Goal: Task Accomplishment & Management: Use online tool/utility

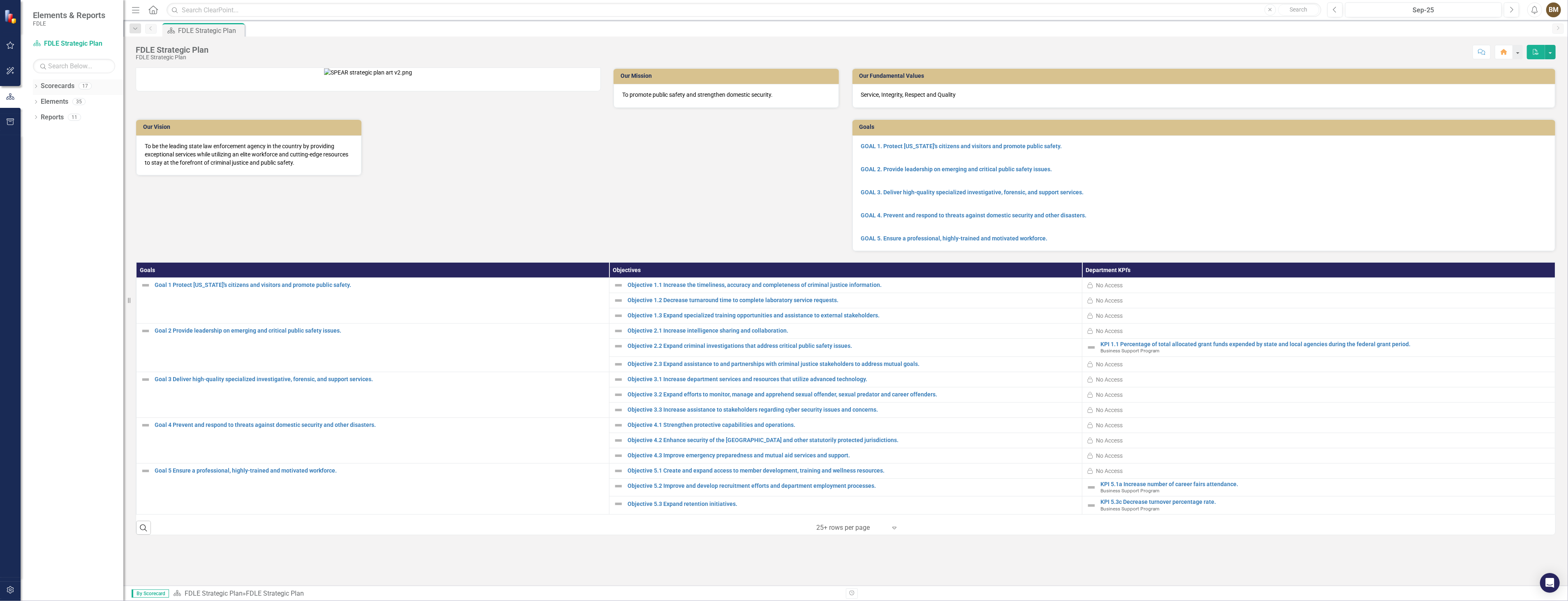
click at [35, 86] on icon "Dropdown" at bounding box center [36, 87] width 6 height 4
click at [41, 133] on icon "Dropdown" at bounding box center [40, 132] width 6 height 5
click at [46, 149] on icon "Dropdown" at bounding box center [48, 148] width 6 height 5
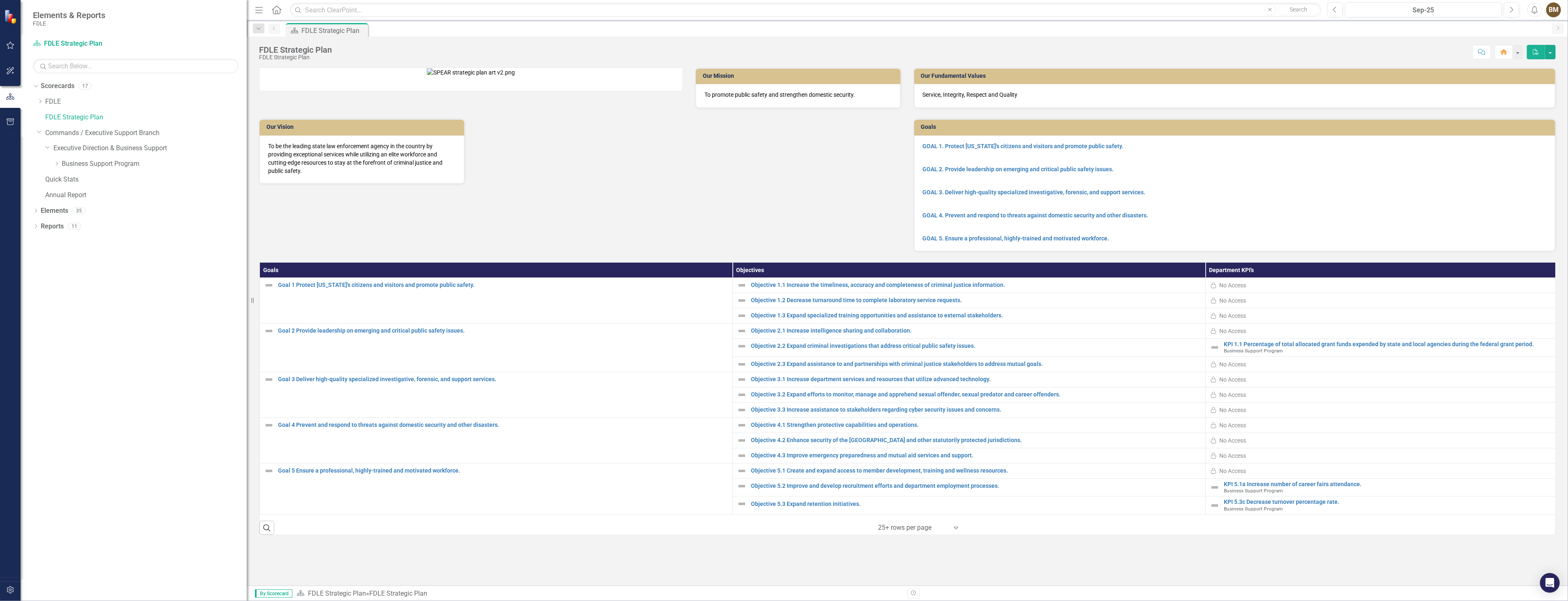
drag, startPoint x: 125, startPoint y: 153, endPoint x: 285, endPoint y: 172, distance: 161.1
click at [285, 172] on div "Elements & Reports FDLE Scorecard FDLE Strategic Plan Search Dropdown Scorecard…" at bounding box center [784, 300] width 1568 height 601
click at [55, 162] on icon "Dropdown" at bounding box center [57, 164] width 6 height 5
click at [40, 103] on icon "Dropdown" at bounding box center [40, 101] width 6 height 5
click at [48, 132] on icon "Dropdown" at bounding box center [48, 132] width 6 height 5
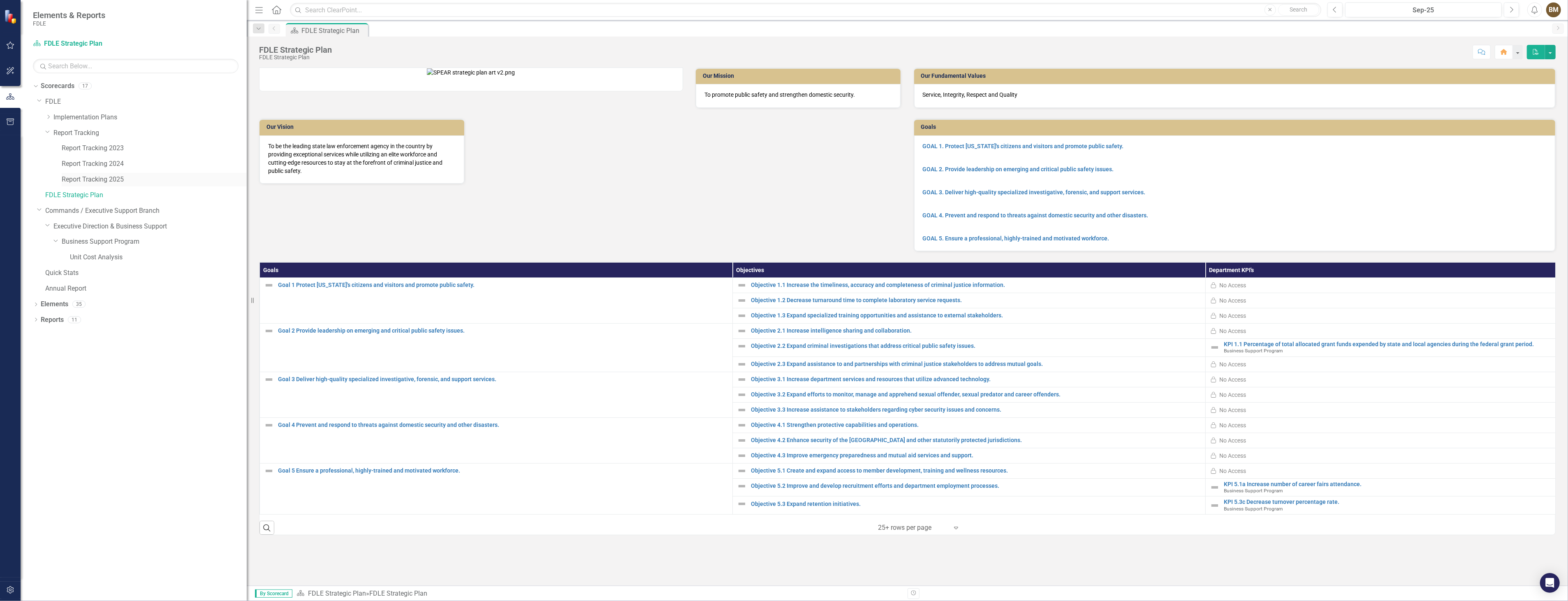
click at [119, 181] on link "Report Tracking 2025" at bounding box center [154, 179] width 185 height 10
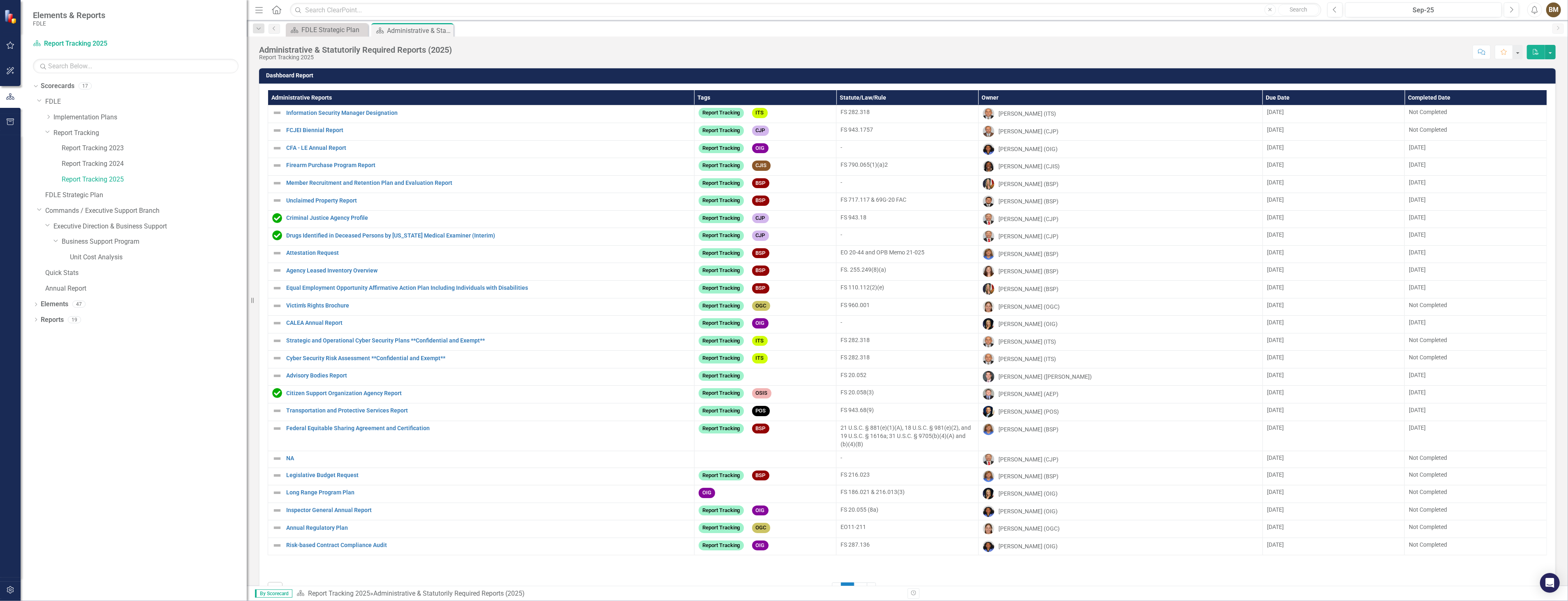
click at [0, 0] on icon "Close" at bounding box center [0, 0] width 0 height 0
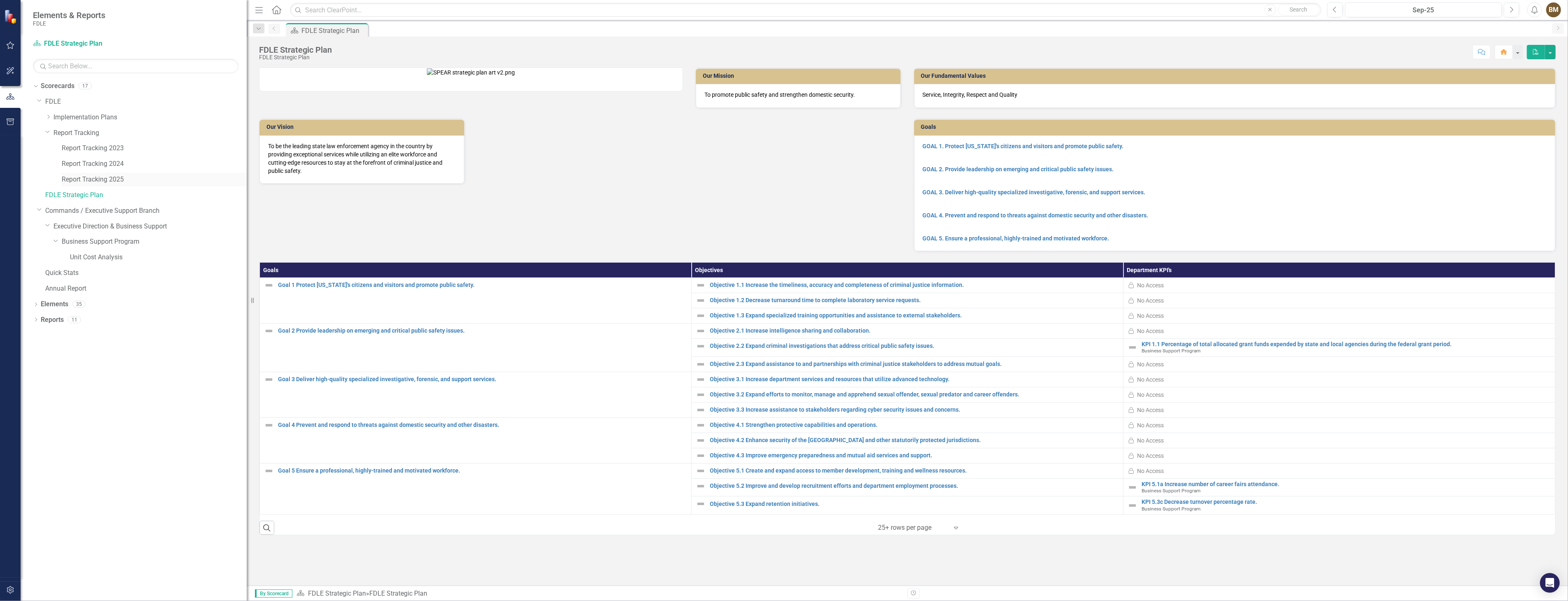
click at [99, 179] on link "Report Tracking 2025" at bounding box center [154, 179] width 185 height 10
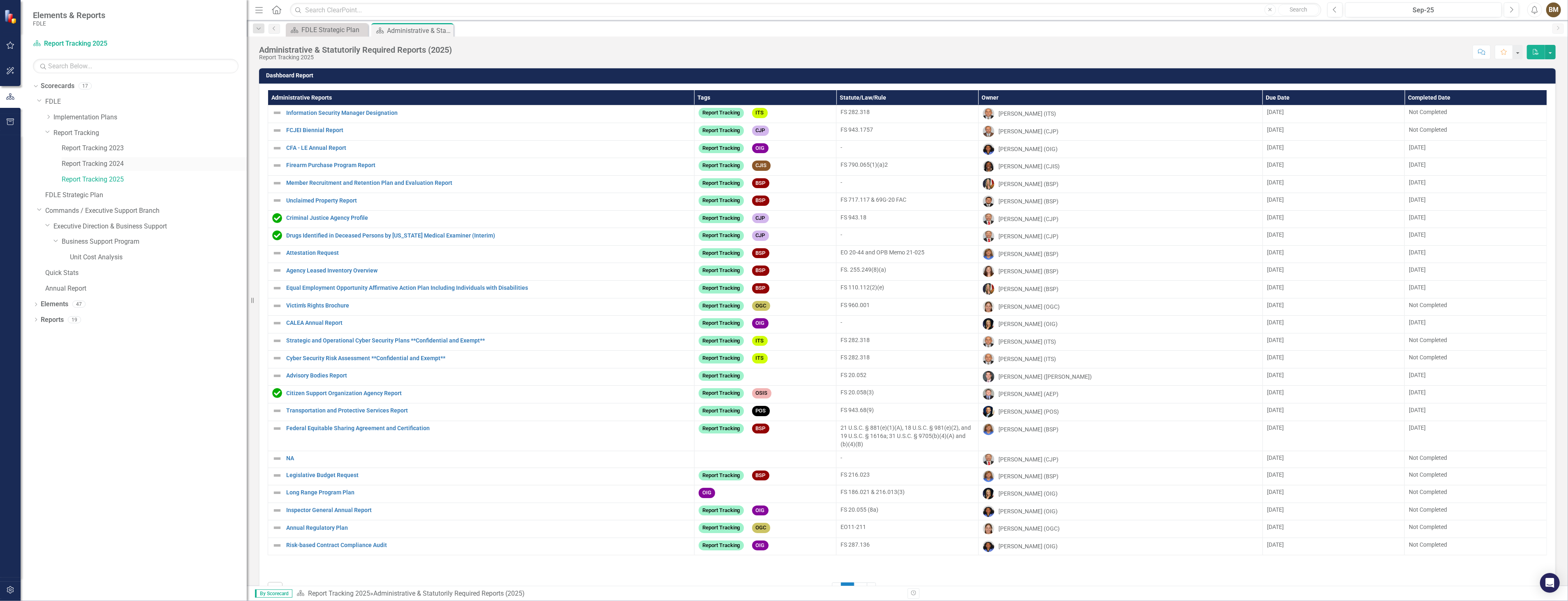
click at [116, 162] on link "Report Tracking 2024" at bounding box center [154, 164] width 185 height 10
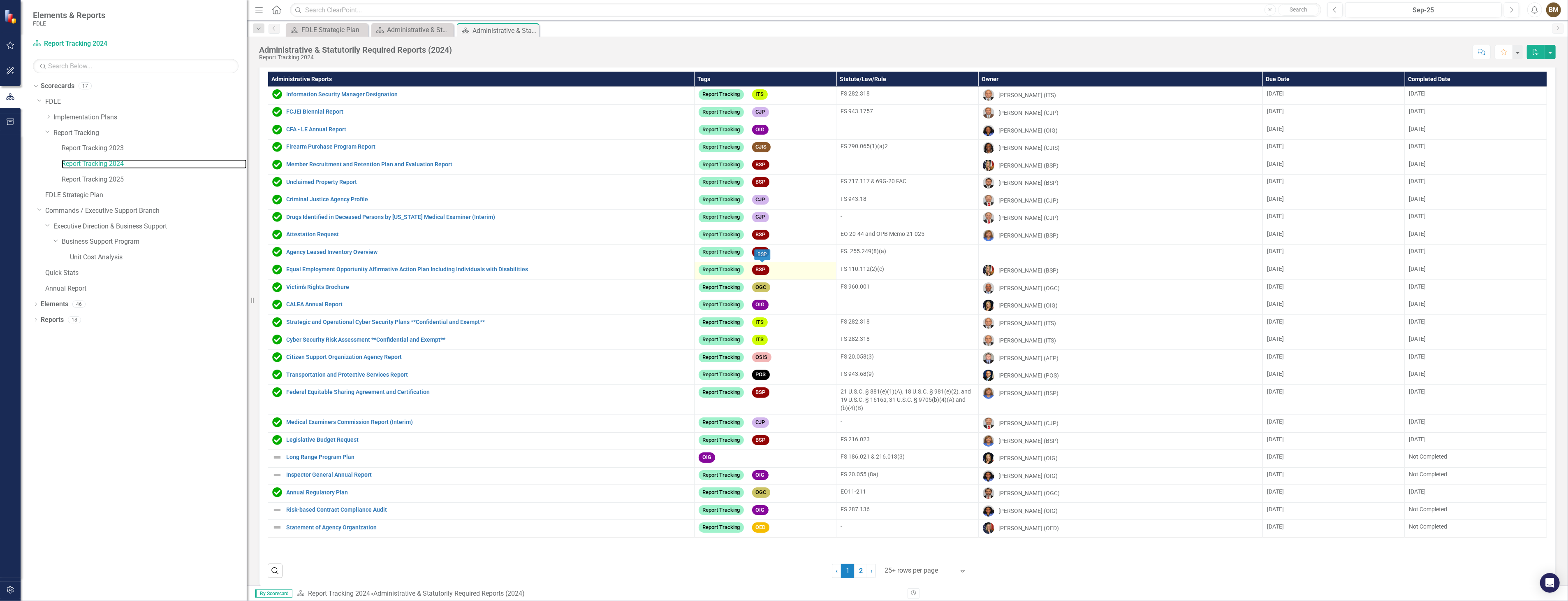
scroll to position [27, 0]
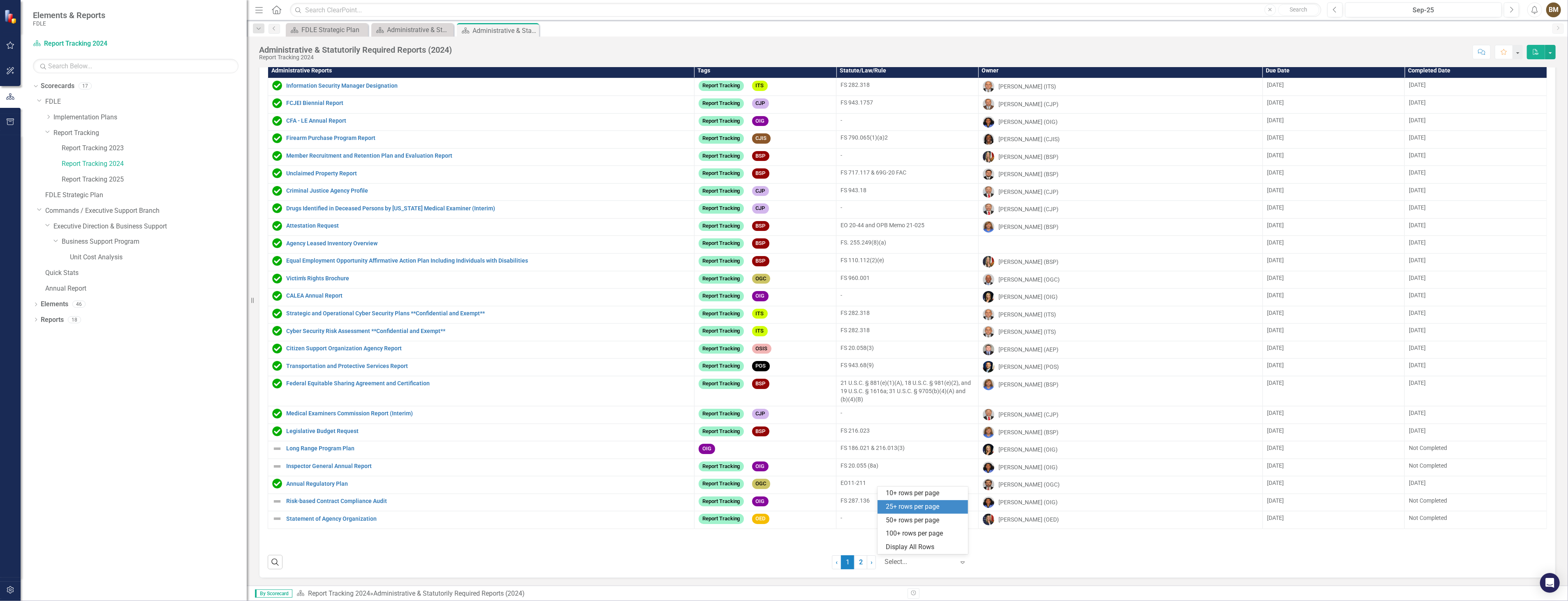
click at [963, 562] on icon "Expand" at bounding box center [962, 562] width 8 height 7
click at [917, 543] on div "Display All Rows" at bounding box center [924, 546] width 77 height 10
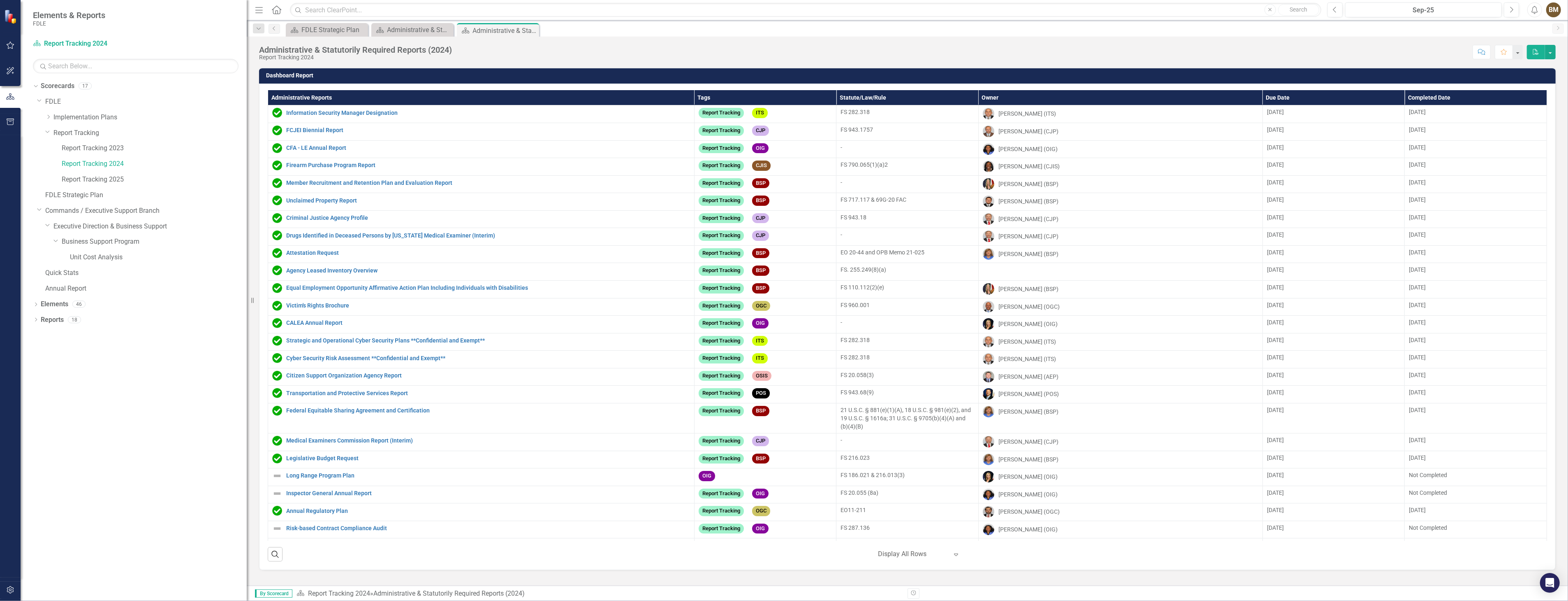
click at [1326, 38] on div "Administrative & Statutorily Required Reports (2024) Report Tracking 2024 Score…" at bounding box center [907, 49] width 1321 height 24
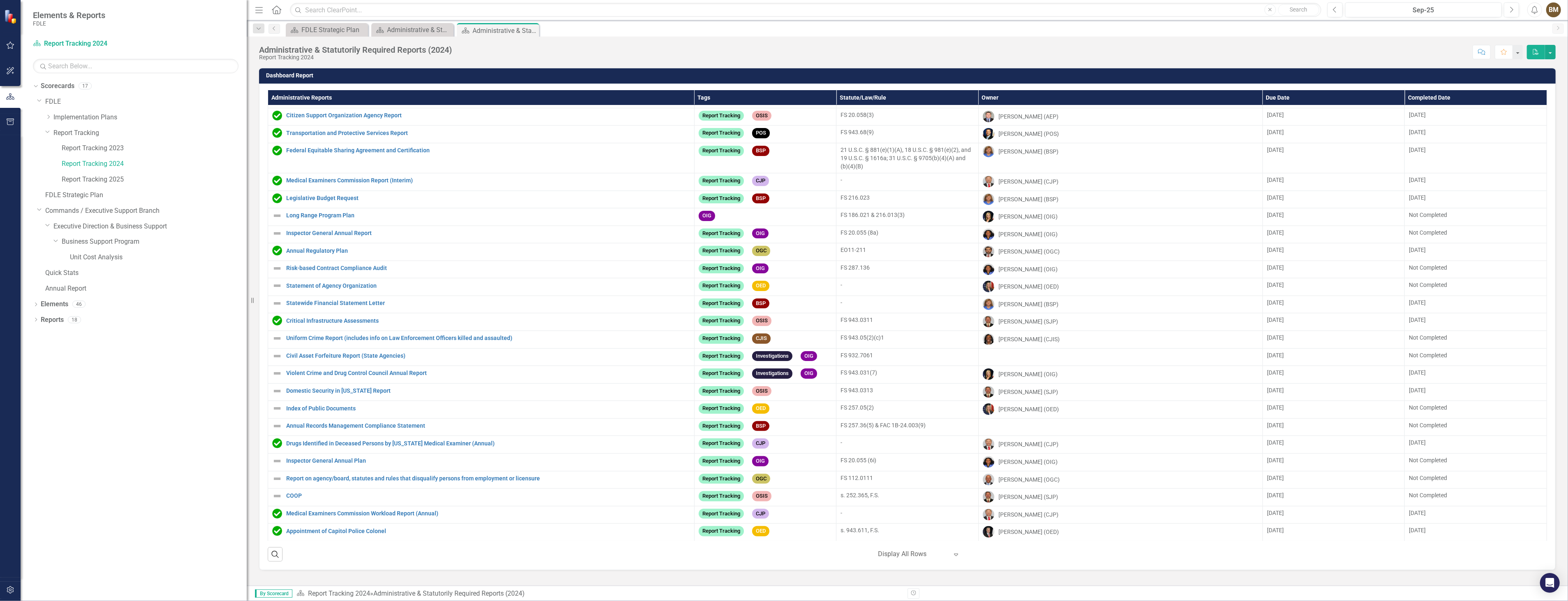
scroll to position [276, 0]
click at [999, 96] on th "Owner" at bounding box center [1121, 97] width 284 height 15
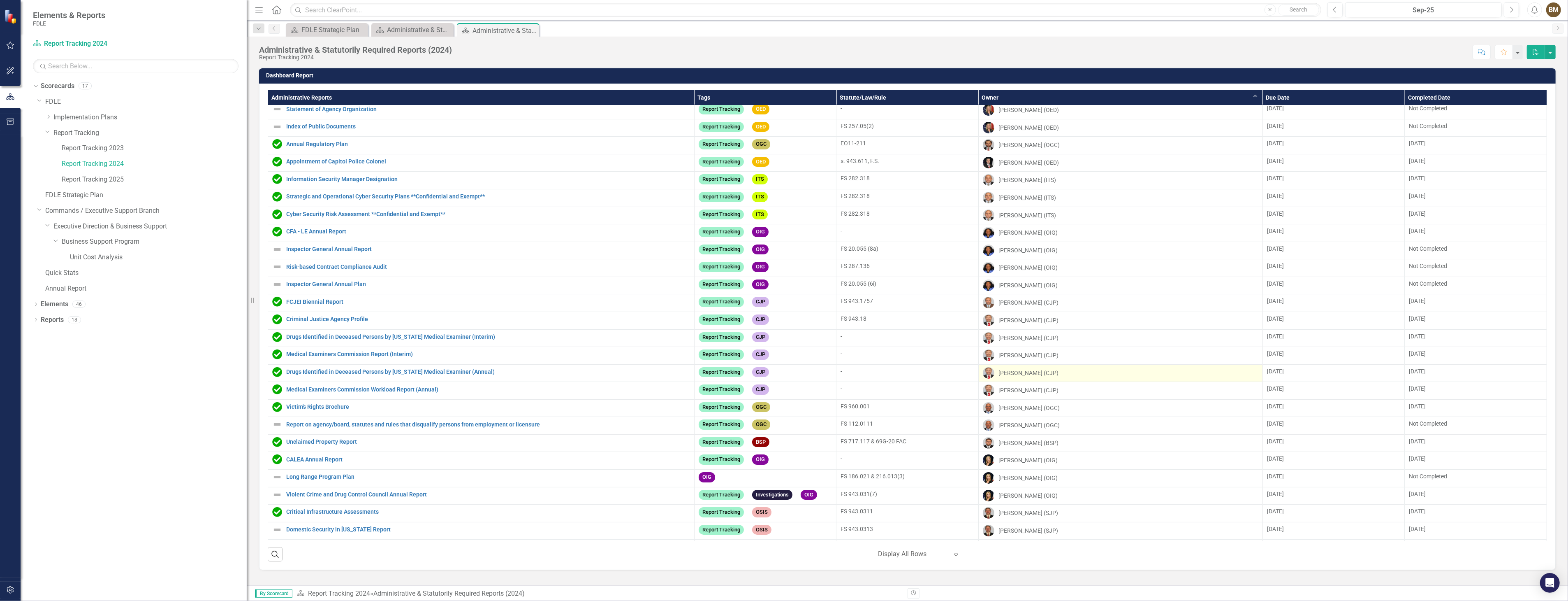
scroll to position [0, 0]
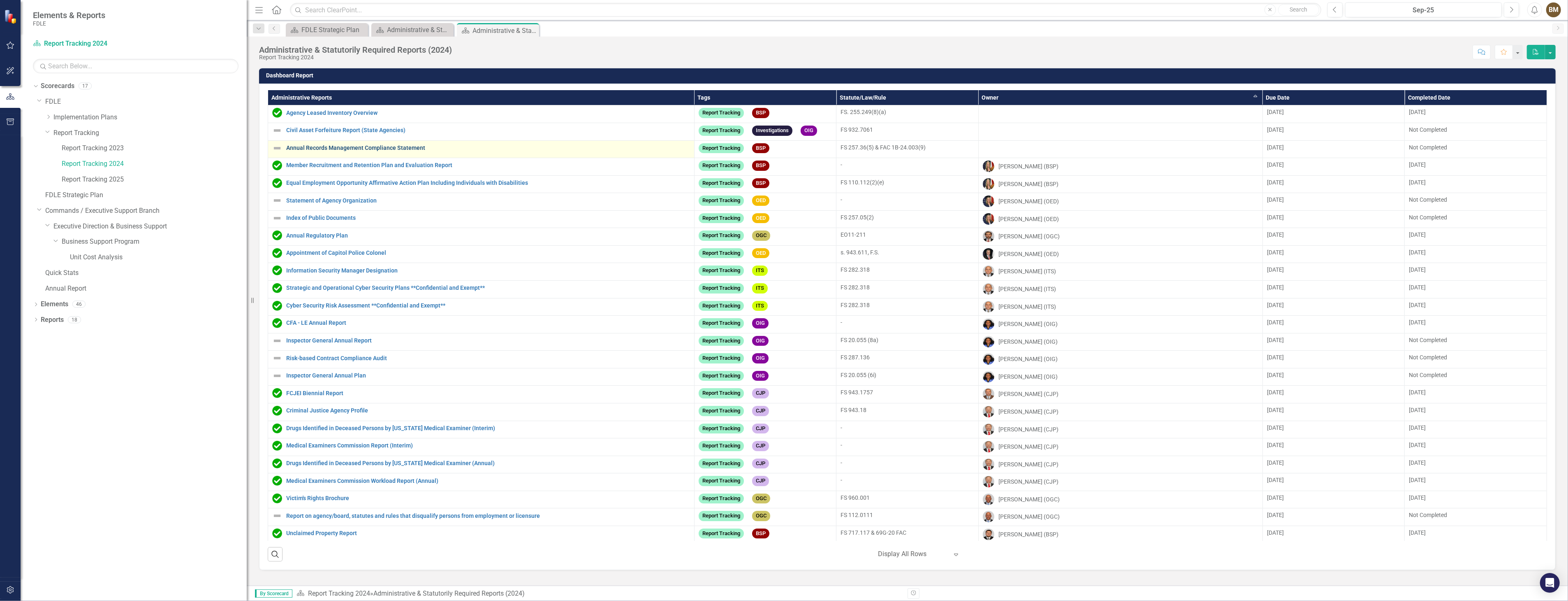
click at [408, 148] on link "Annual Records Management Compliance Statement" at bounding box center [488, 147] width 404 height 6
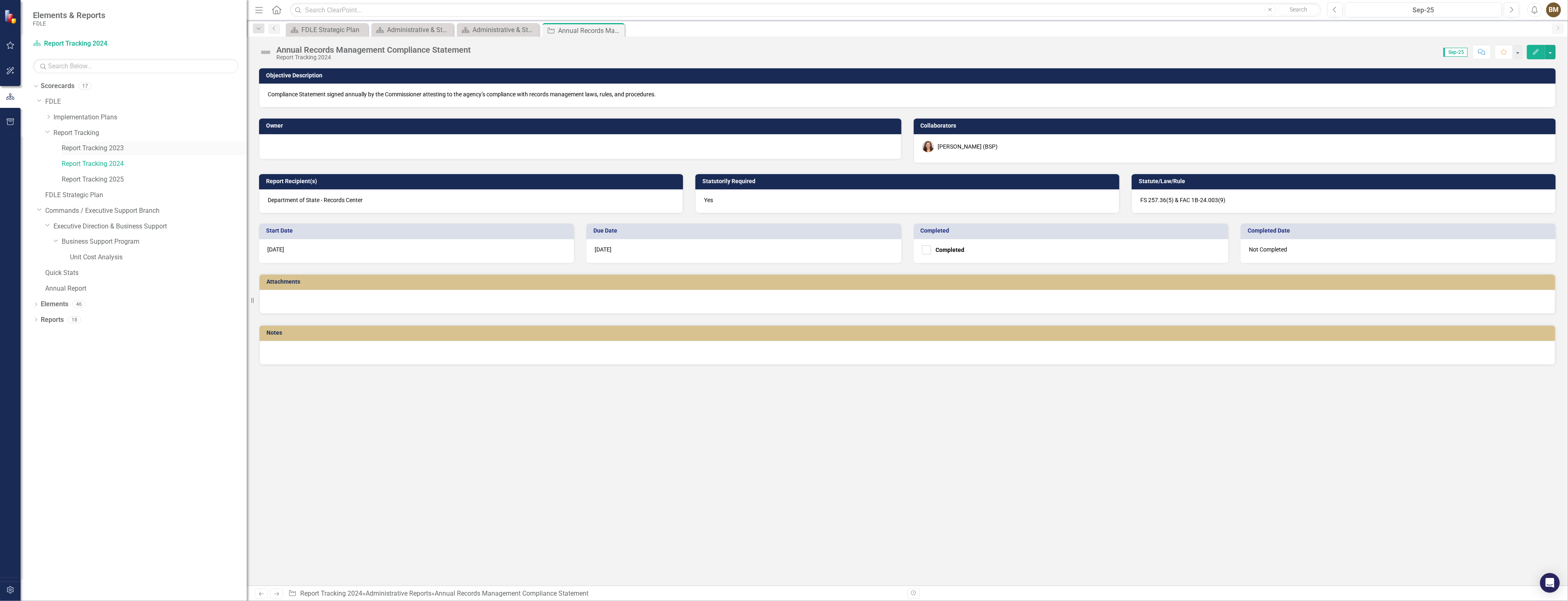
click at [113, 150] on link "Report Tracking 2023" at bounding box center [154, 148] width 185 height 10
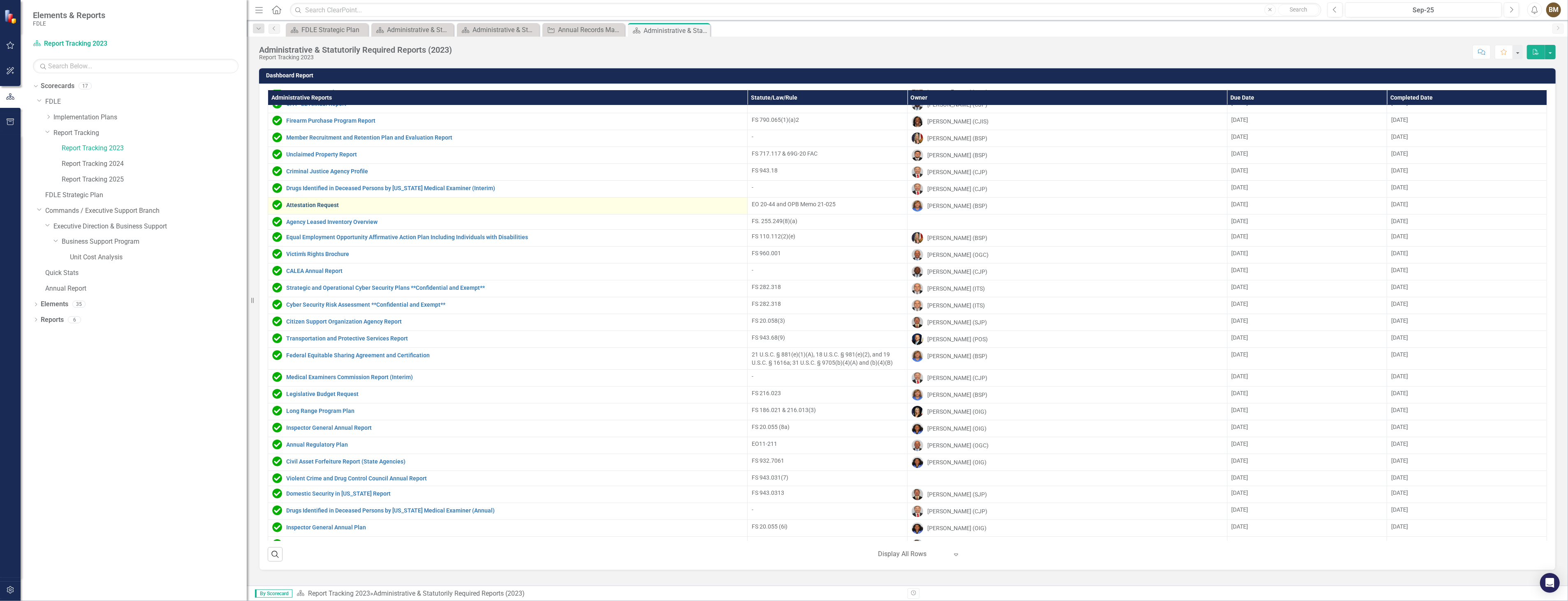
scroll to position [73, 0]
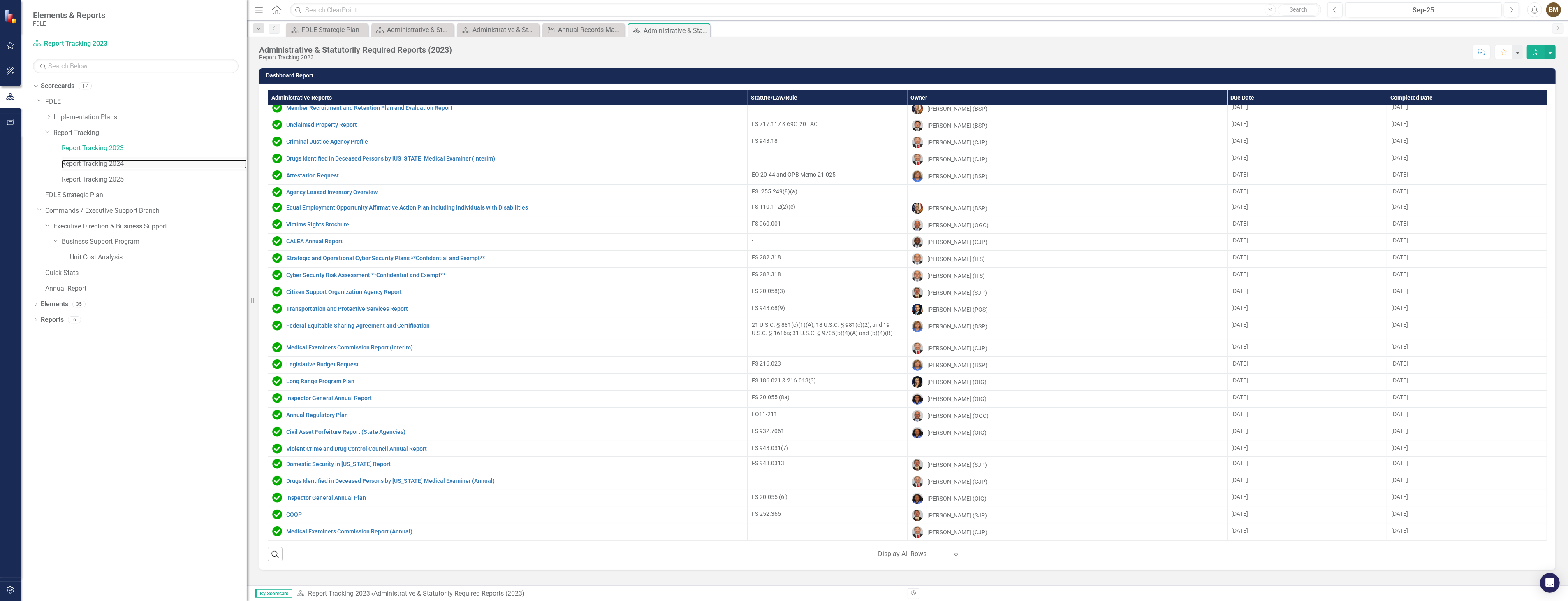
drag, startPoint x: 114, startPoint y: 162, endPoint x: 239, endPoint y: 170, distance: 125.3
click at [114, 162] on link "Report Tracking 2024" at bounding box center [154, 164] width 185 height 10
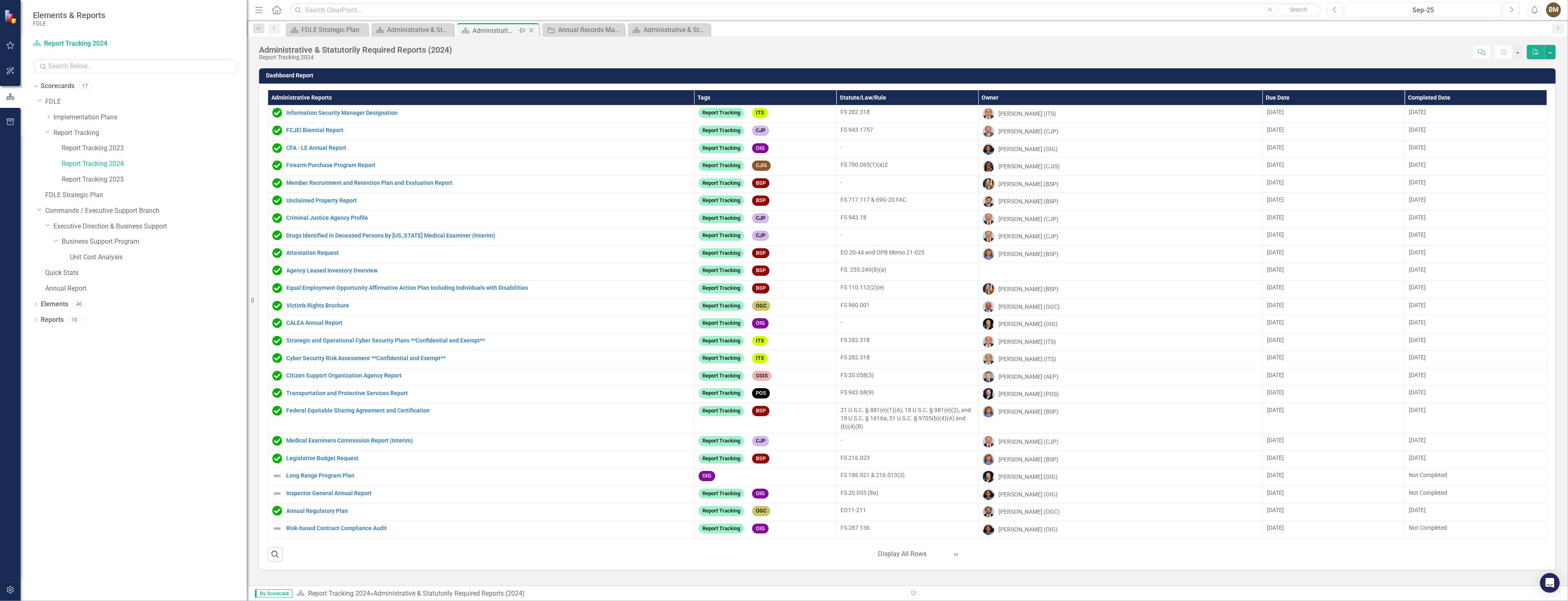
click at [529, 27] on icon "Close" at bounding box center [531, 30] width 8 height 7
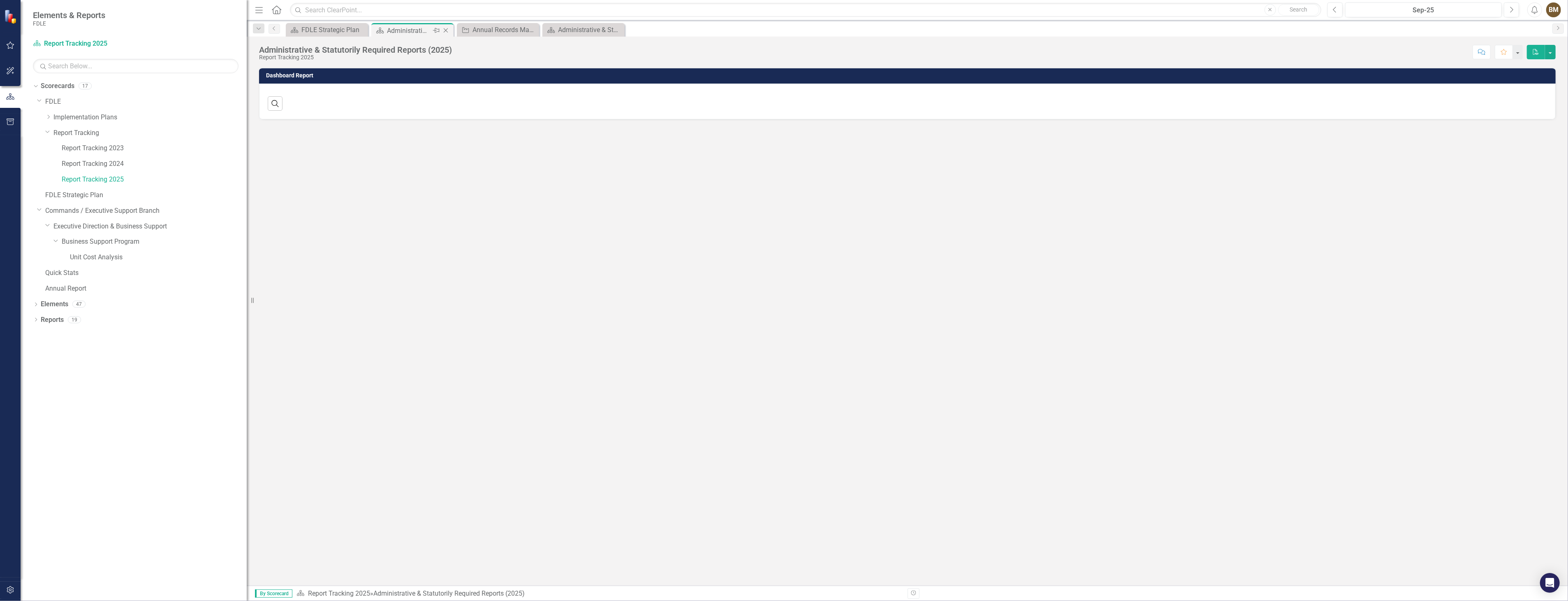
click at [447, 31] on icon "Close" at bounding box center [445, 30] width 8 height 7
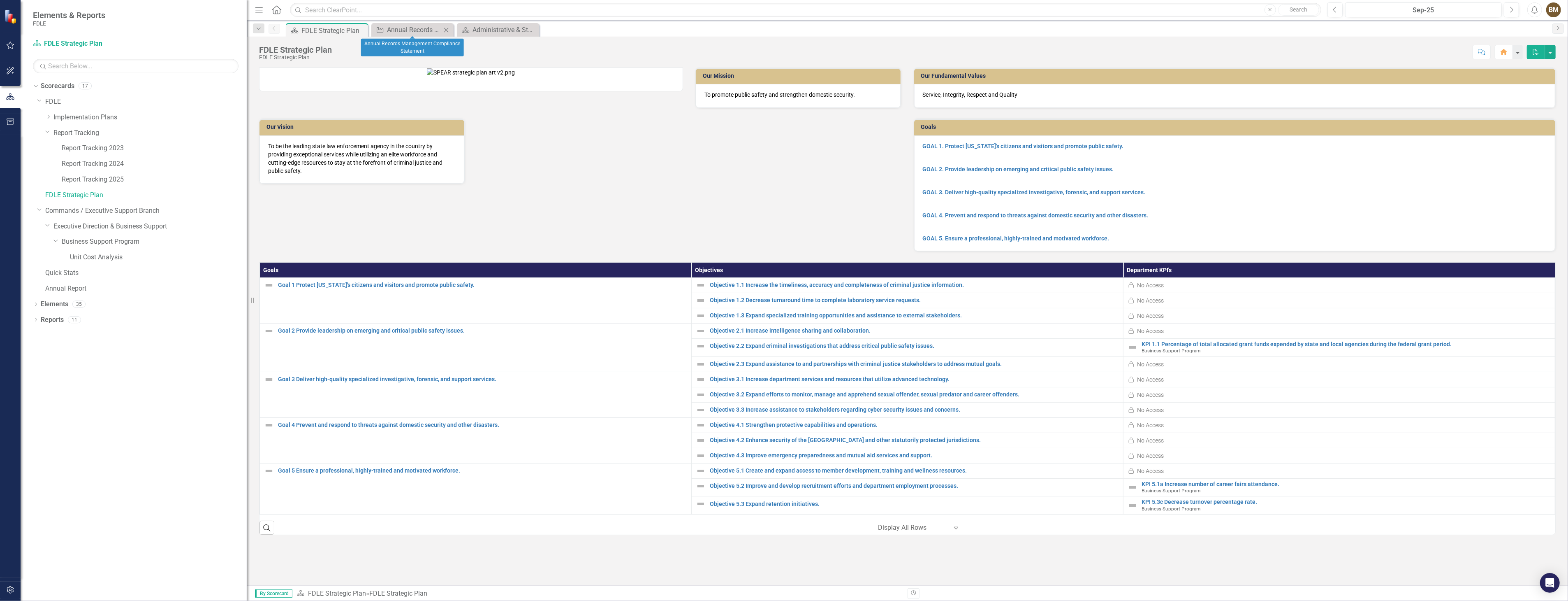
click at [446, 31] on icon "Close" at bounding box center [446, 29] width 8 height 7
click at [0, 0] on icon "Close" at bounding box center [0, 0] width 0 height 0
click at [97, 176] on link "Report Tracking 2025" at bounding box center [154, 179] width 185 height 10
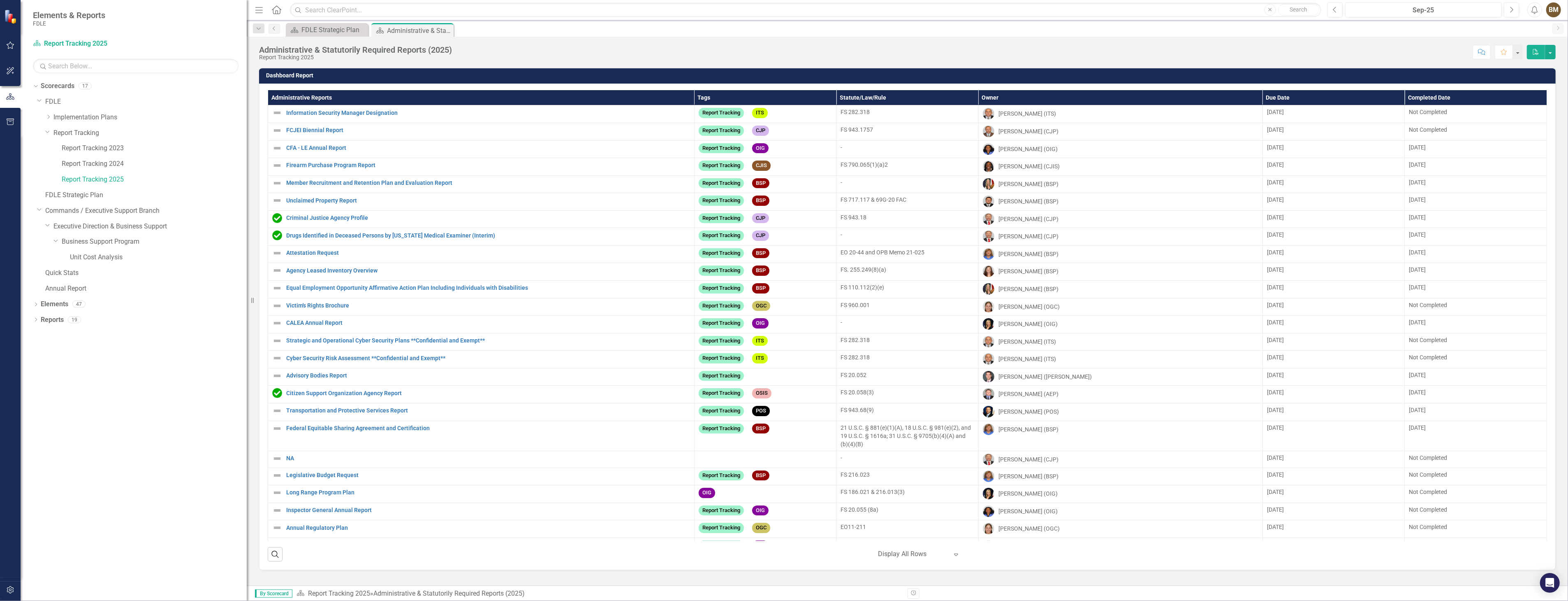
click at [1017, 97] on th "Owner" at bounding box center [1121, 97] width 284 height 15
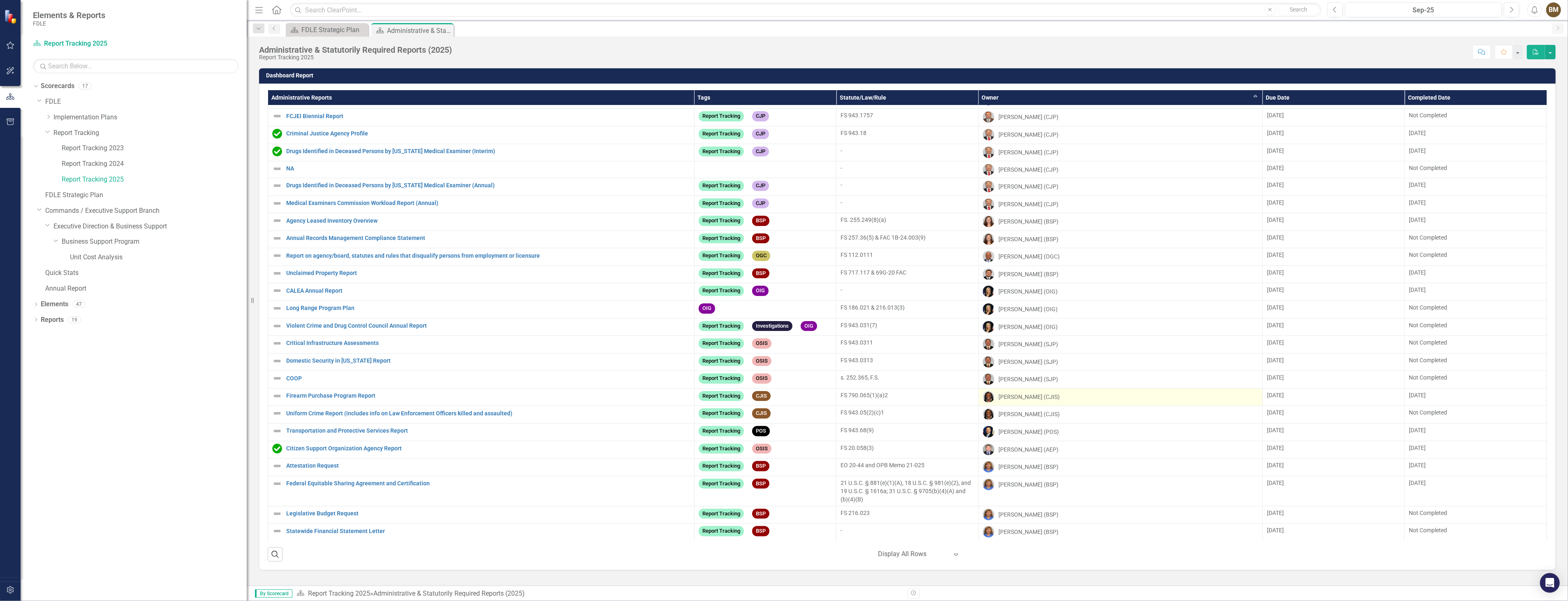
scroll to position [286, 0]
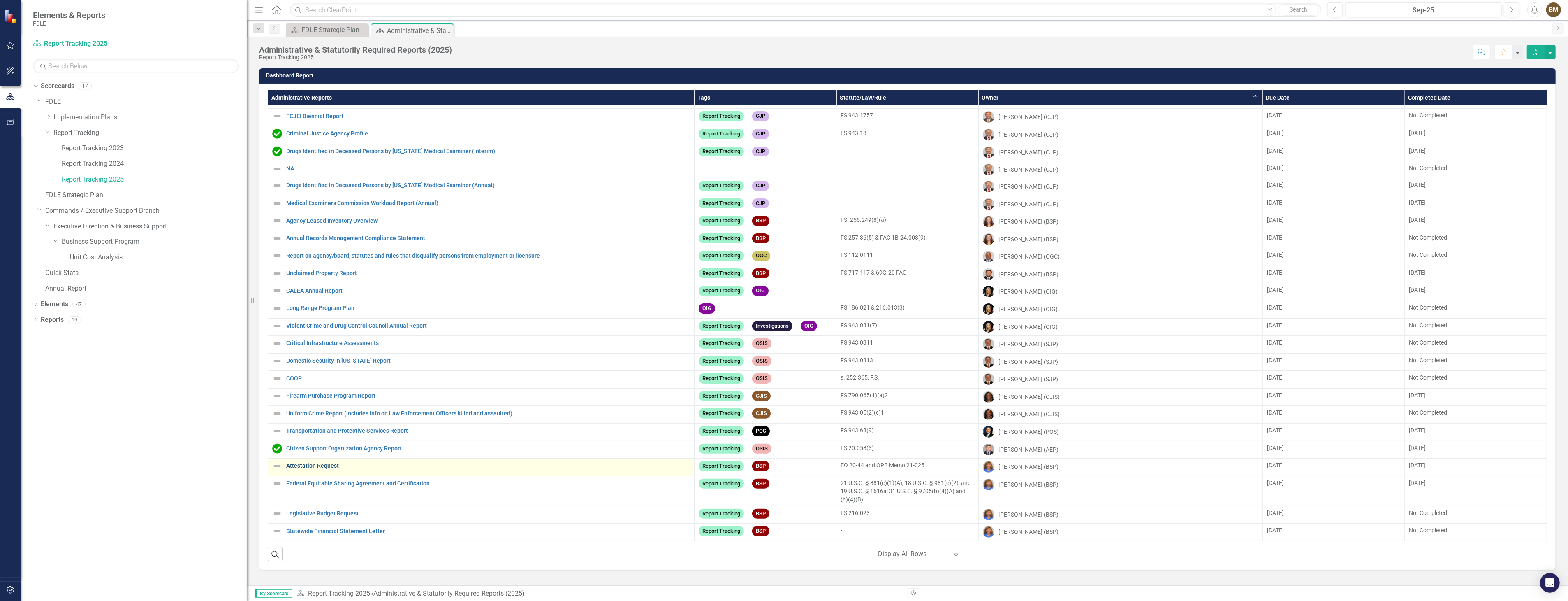
click at [324, 465] on link "Attestation Request" at bounding box center [488, 465] width 404 height 6
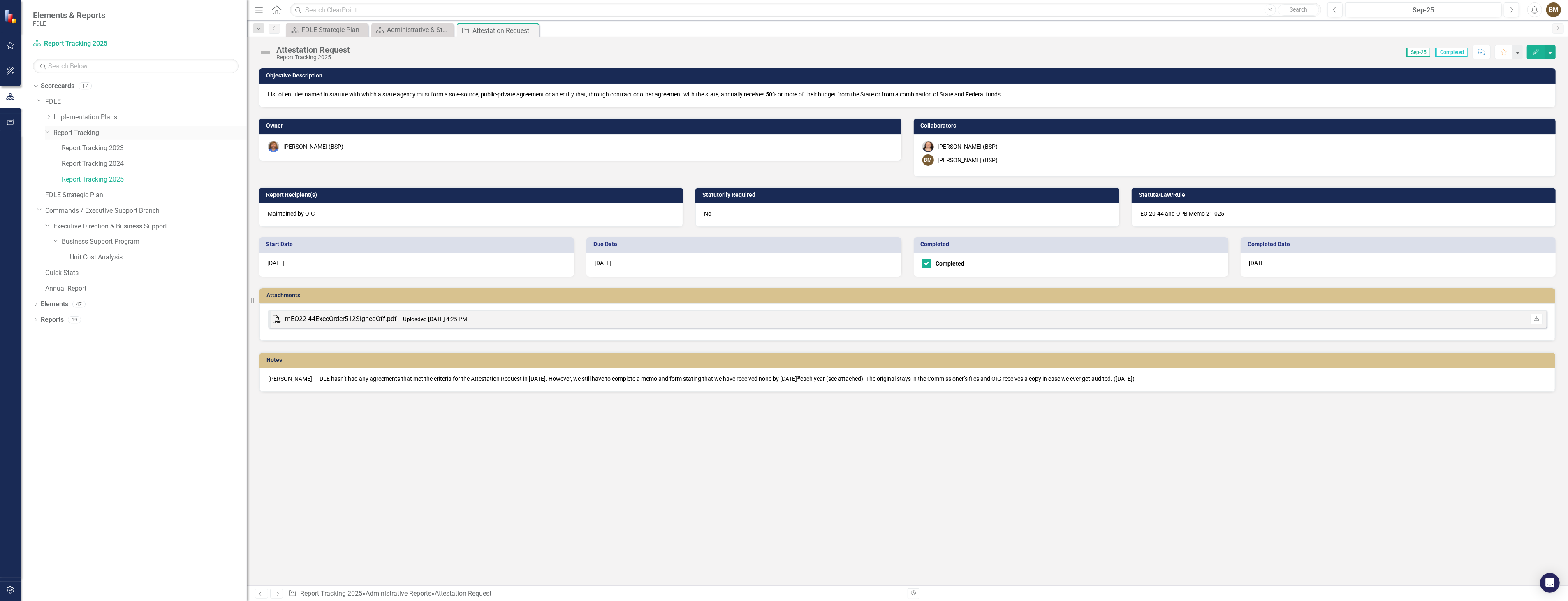
click at [48, 132] on icon at bounding box center [48, 131] width 4 height 2
click at [46, 178] on icon at bounding box center [48, 178] width 4 height 2
click at [49, 178] on icon "Dropdown" at bounding box center [48, 178] width 6 height 5
click at [58, 195] on icon "Dropdown" at bounding box center [57, 195] width 6 height 5
click at [94, 194] on link "Business Support Program" at bounding box center [154, 195] width 185 height 10
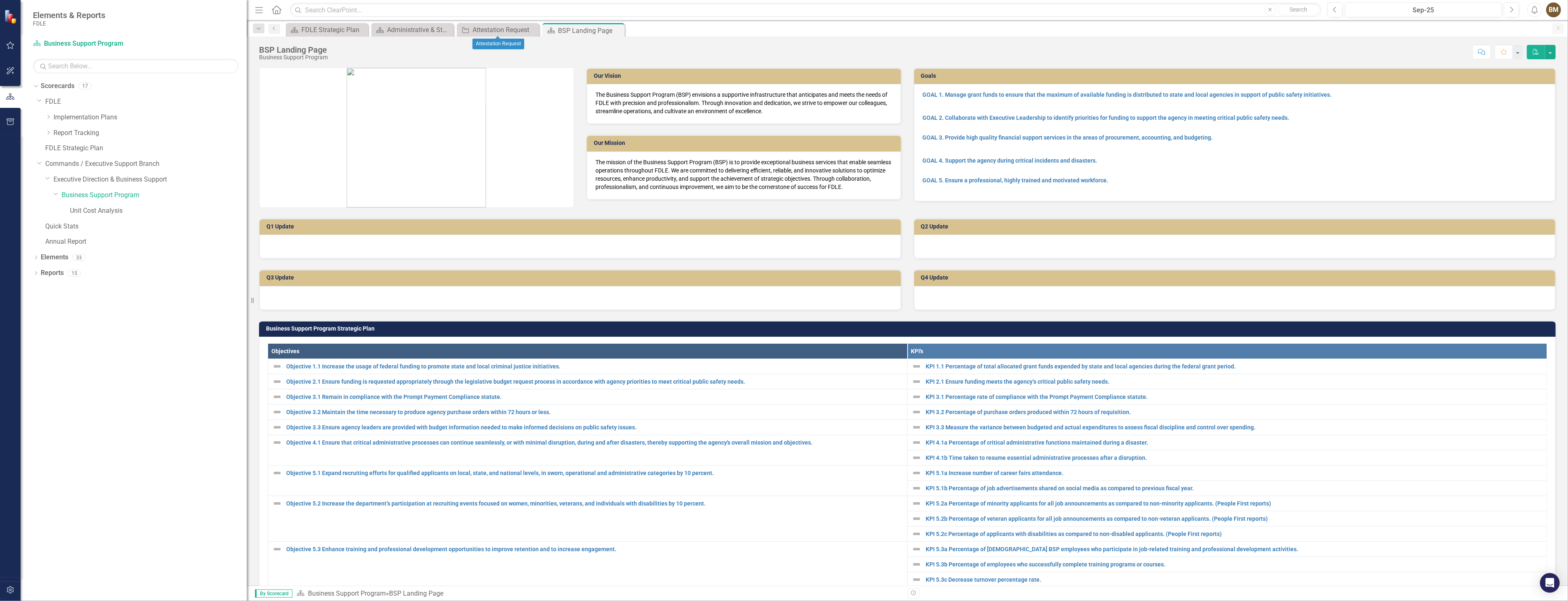
drag, startPoint x: 532, startPoint y: 28, endPoint x: 505, endPoint y: 38, distance: 28.8
click at [0, 0] on icon "Close" at bounding box center [0, 0] width 0 height 0
click at [449, 29] on icon "Close" at bounding box center [446, 29] width 8 height 7
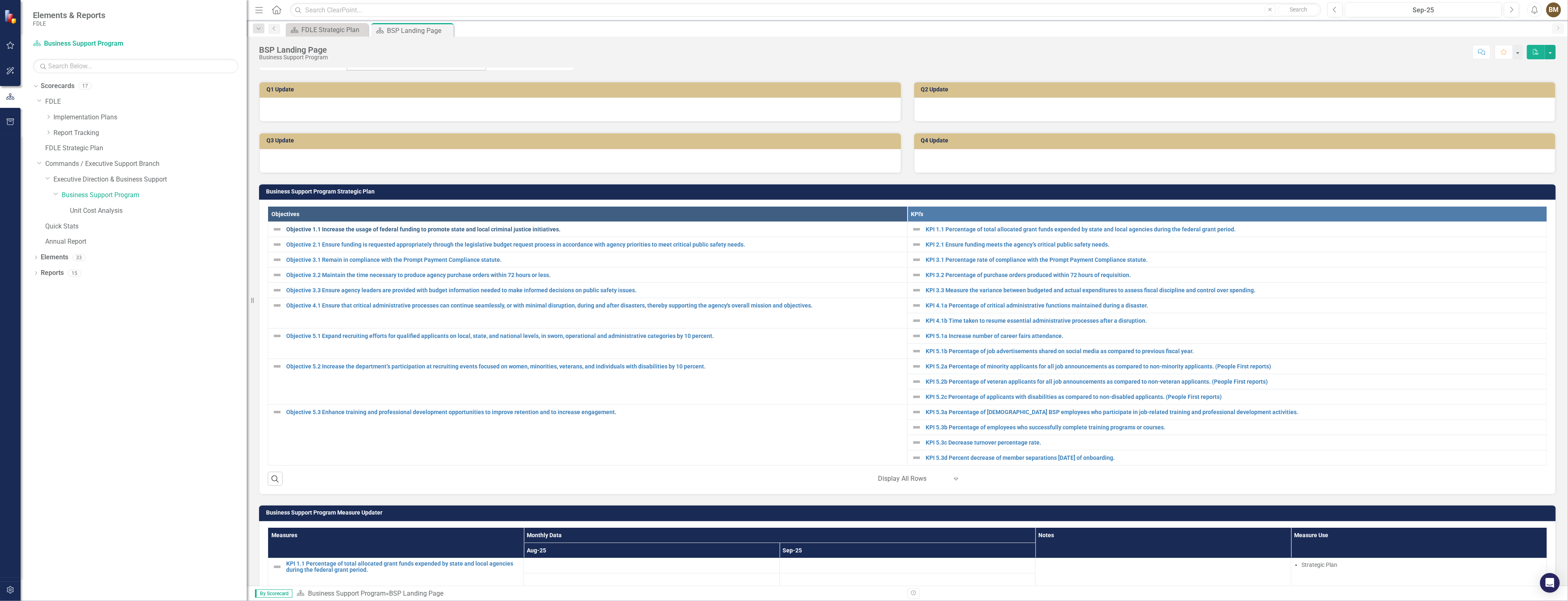
click at [508, 229] on link "Objective 1.1 Increase the usage of federal funding to promote state and local …" at bounding box center [594, 229] width 617 height 8
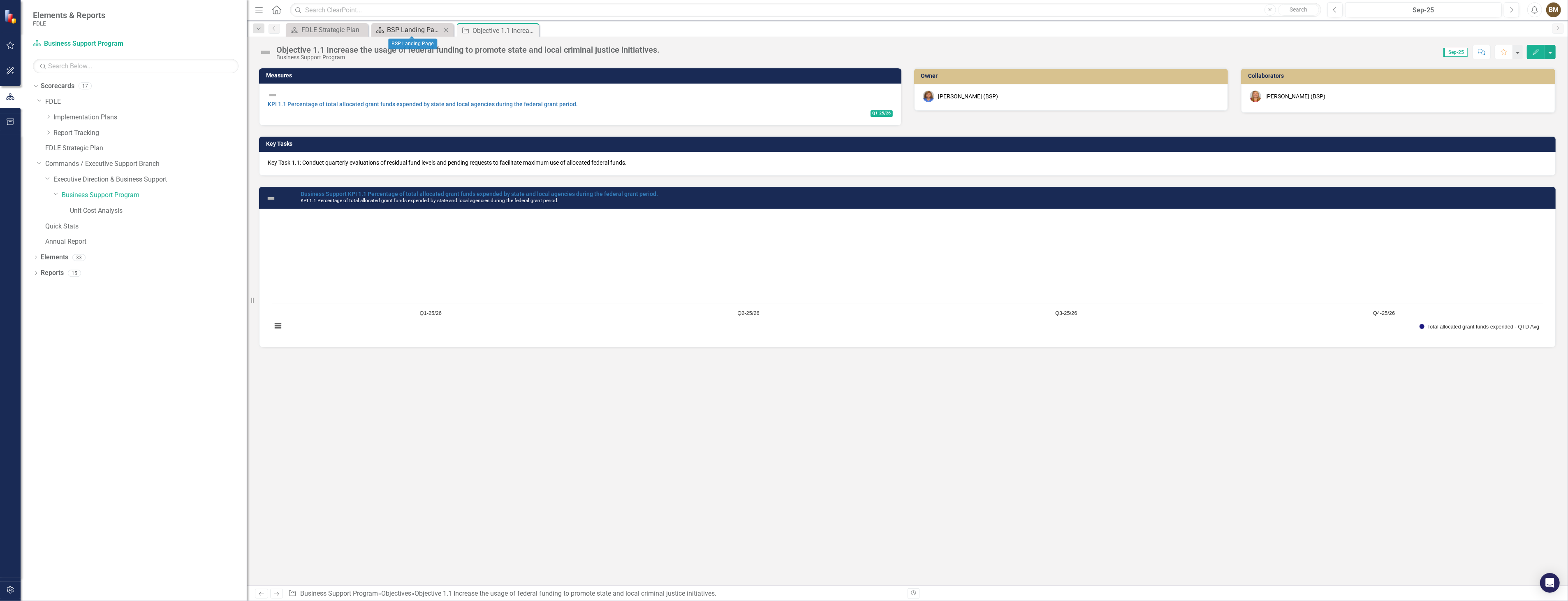
click at [424, 30] on div "BSP Landing Page" at bounding box center [414, 29] width 55 height 10
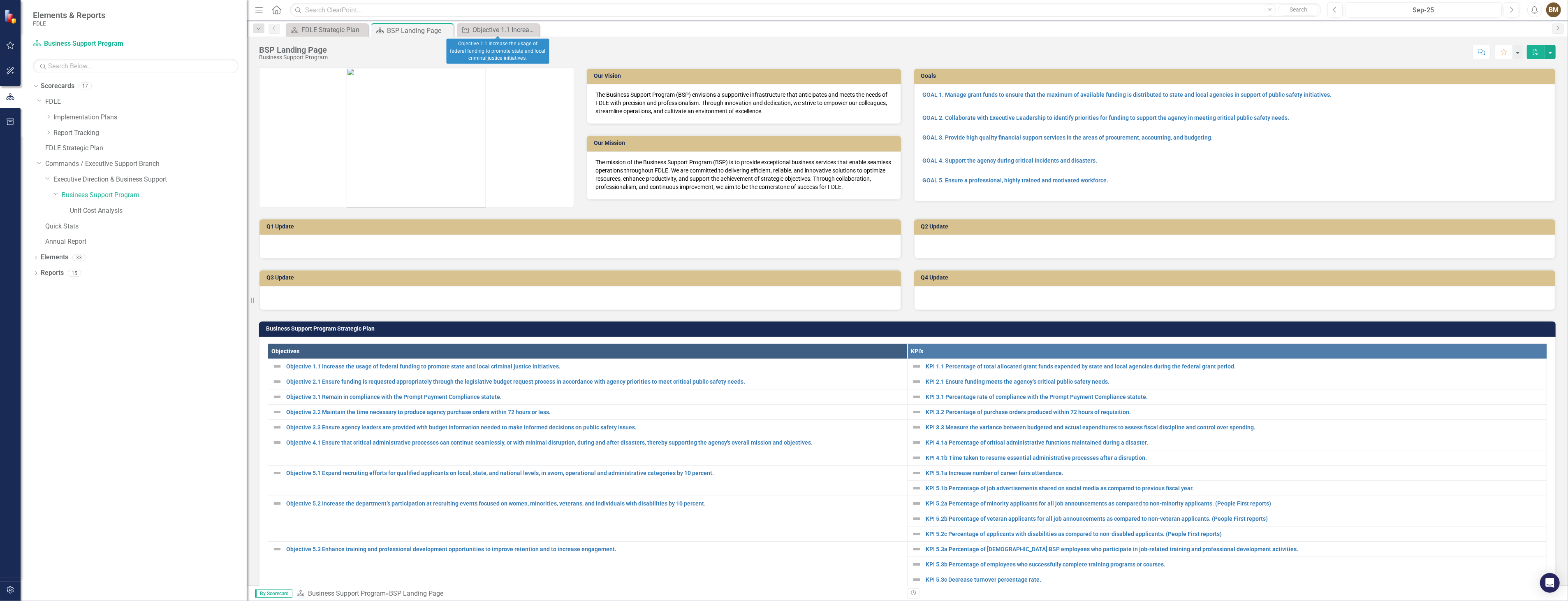
click at [0, 0] on icon at bounding box center [0, 0] width 0 height 0
click at [959, 363] on link "KPI 1.1 Percentage of total allocated grant funds expended by state and local a…" at bounding box center [1233, 366] width 617 height 8
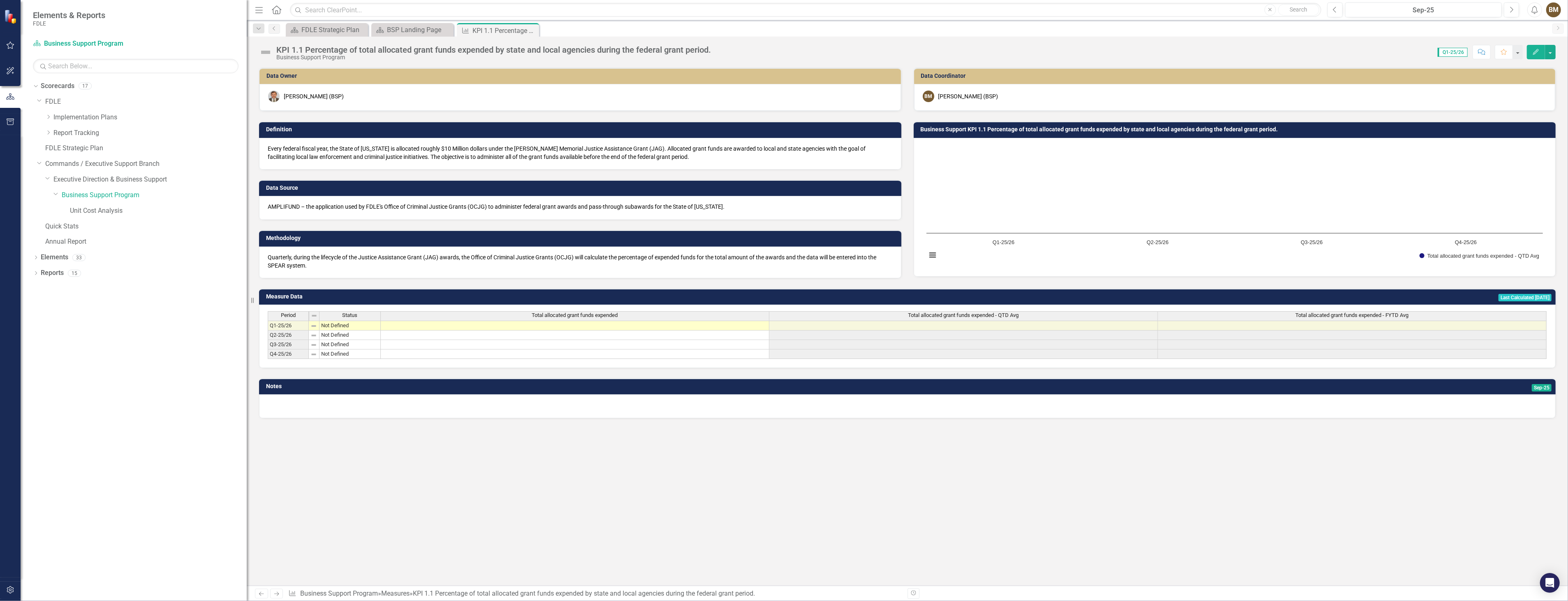
click at [536, 324] on td at bounding box center [575, 325] width 388 height 10
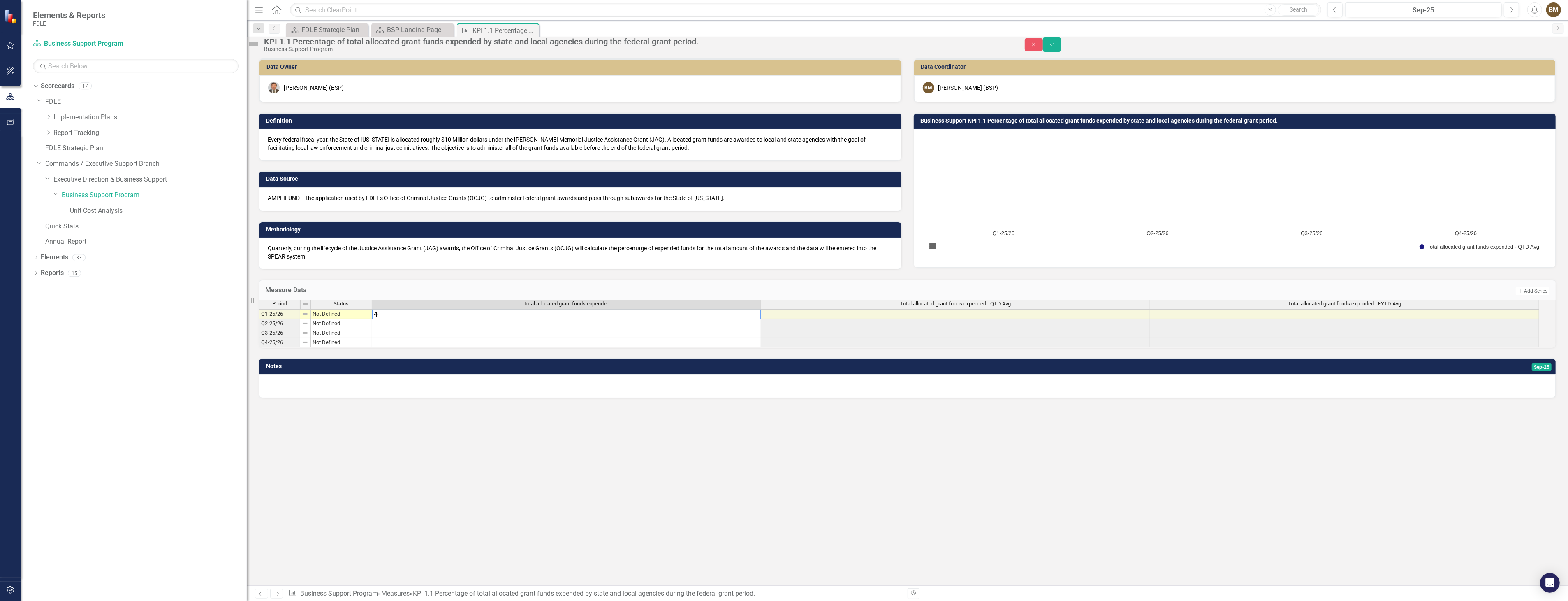
type textarea "49"
click at [657, 398] on div "Notes Sep-25" at bounding box center [907, 373] width 1309 height 50
click at [394, 27] on div "BSP Landing Page" at bounding box center [414, 29] width 55 height 10
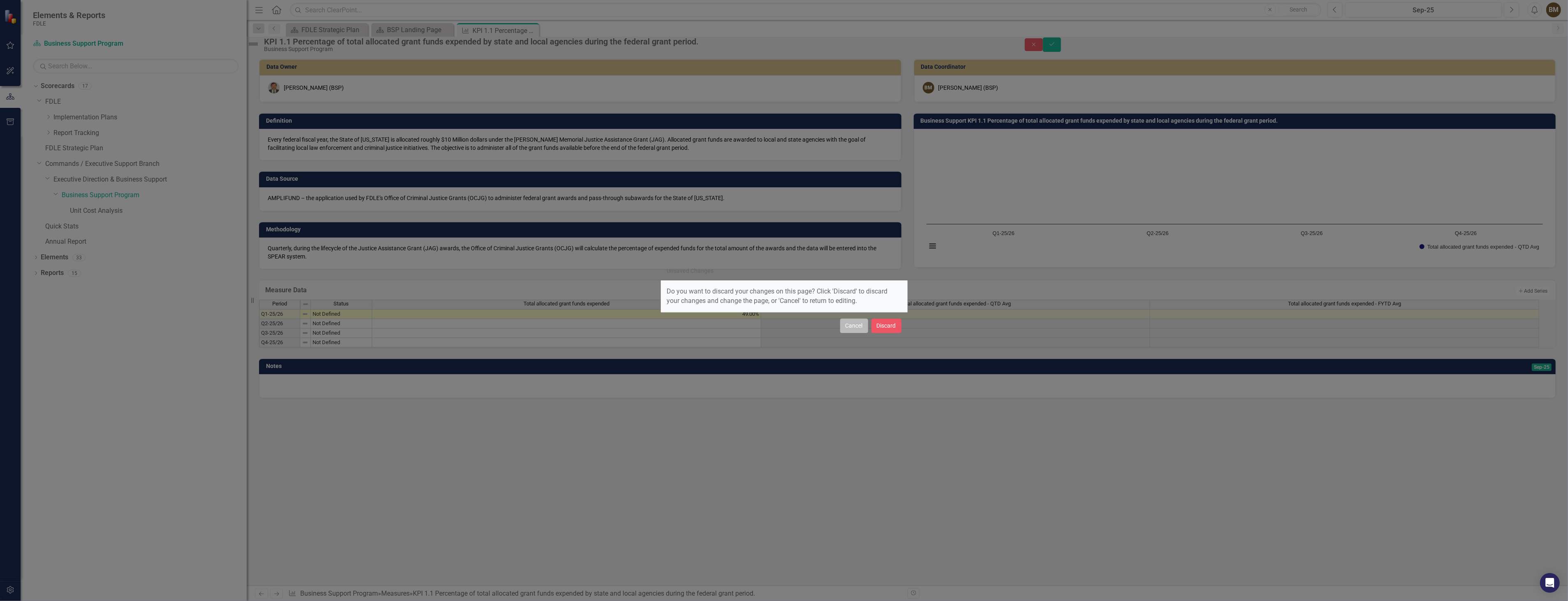
click at [853, 322] on button "Cancel" at bounding box center [854, 326] width 28 height 15
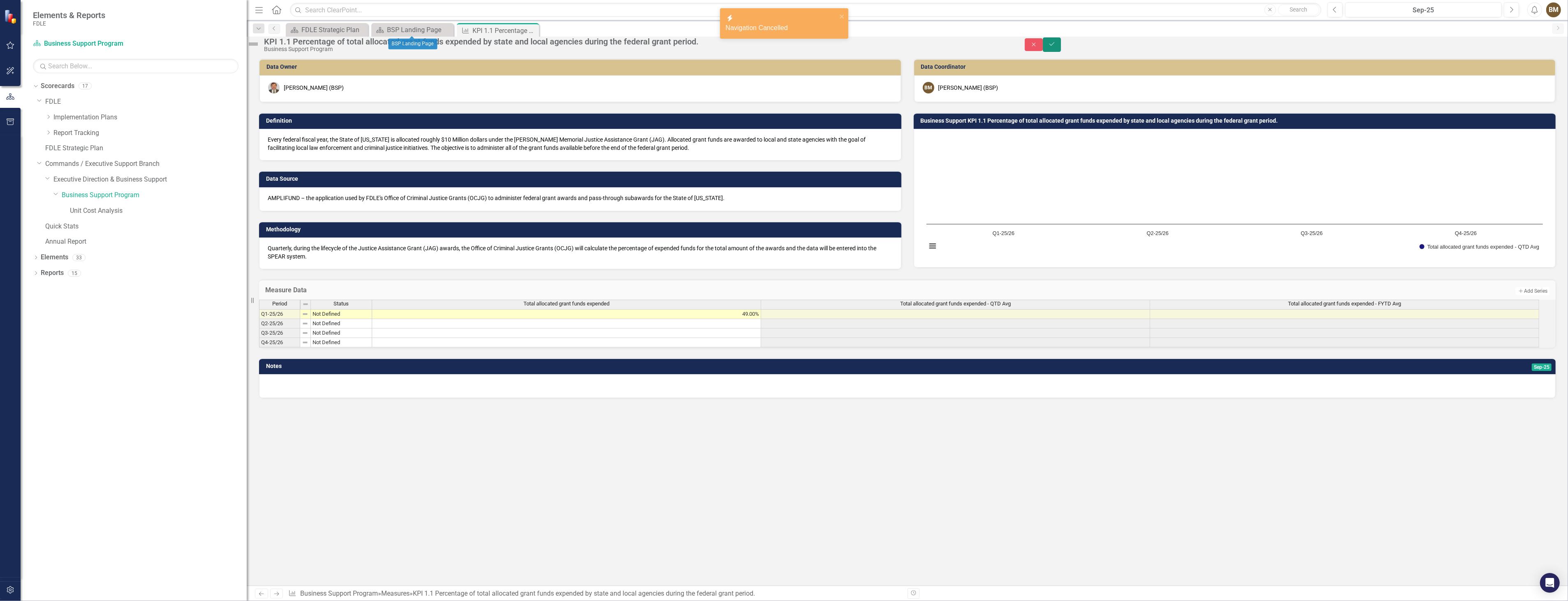
click at [1055, 46] on icon "Save" at bounding box center [1051, 44] width 7 height 6
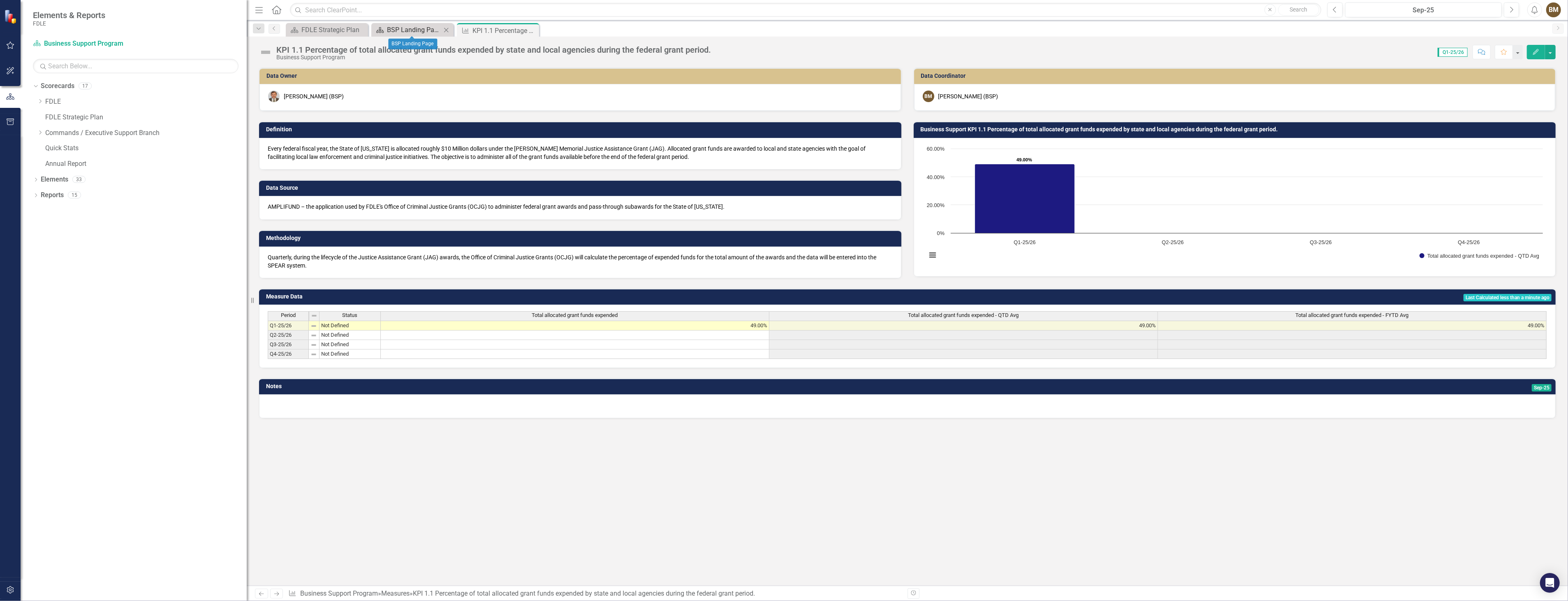
click at [405, 34] on div "BSP Landing Page" at bounding box center [414, 29] width 55 height 10
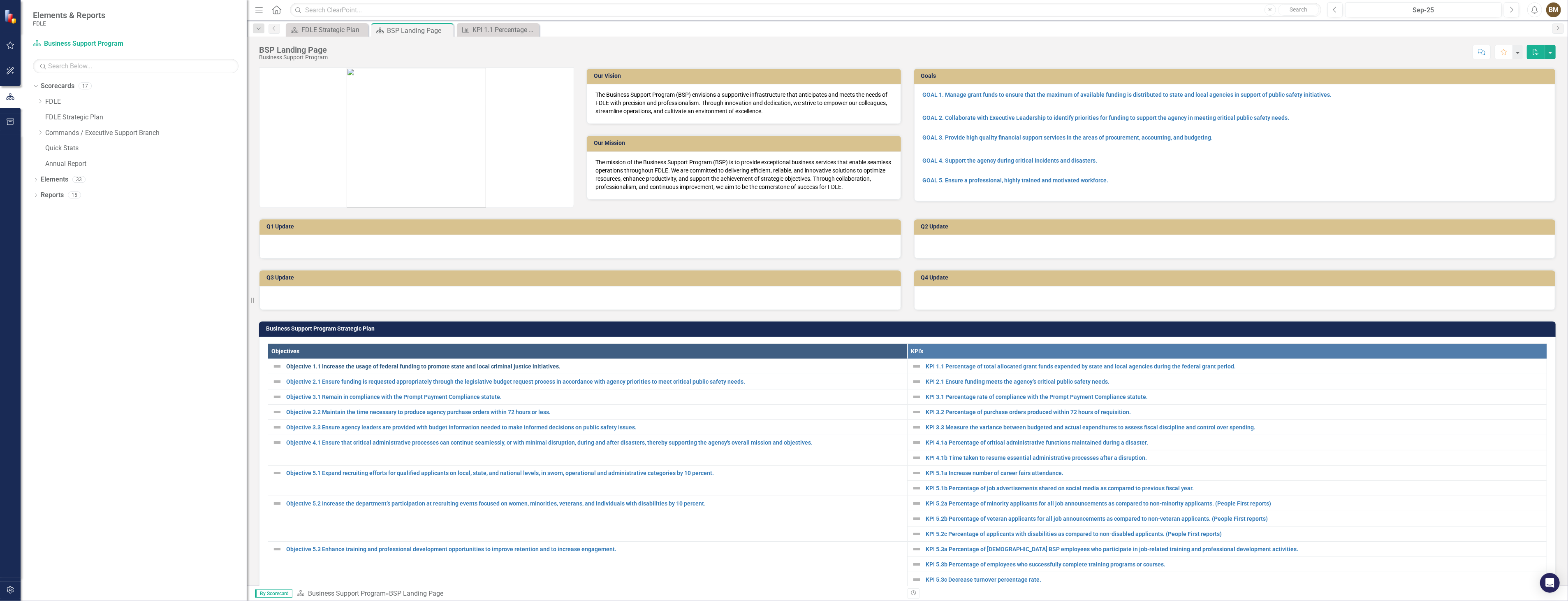
click at [347, 365] on link "Objective 1.1 Increase the usage of federal funding to promote state and local …" at bounding box center [594, 366] width 617 height 8
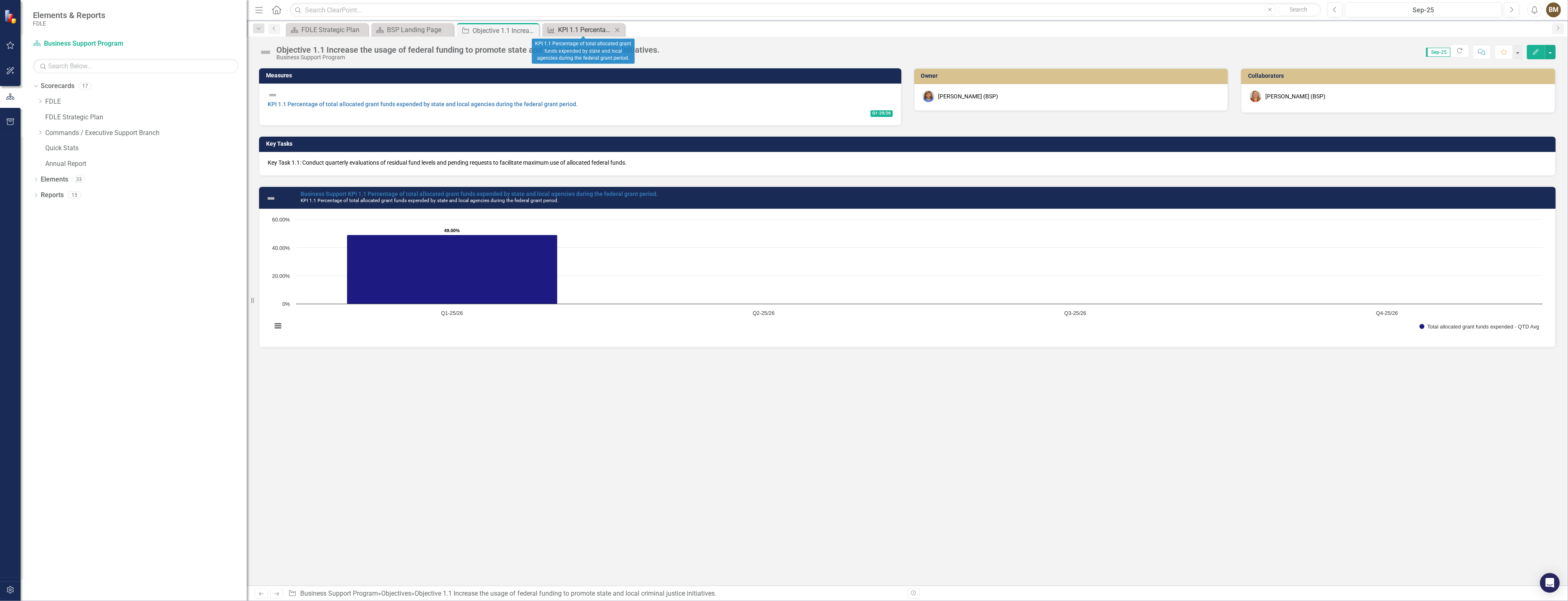
click at [590, 27] on div "KPI 1.1 Percentage of total allocated grant funds expended by state and local a…" at bounding box center [585, 29] width 55 height 10
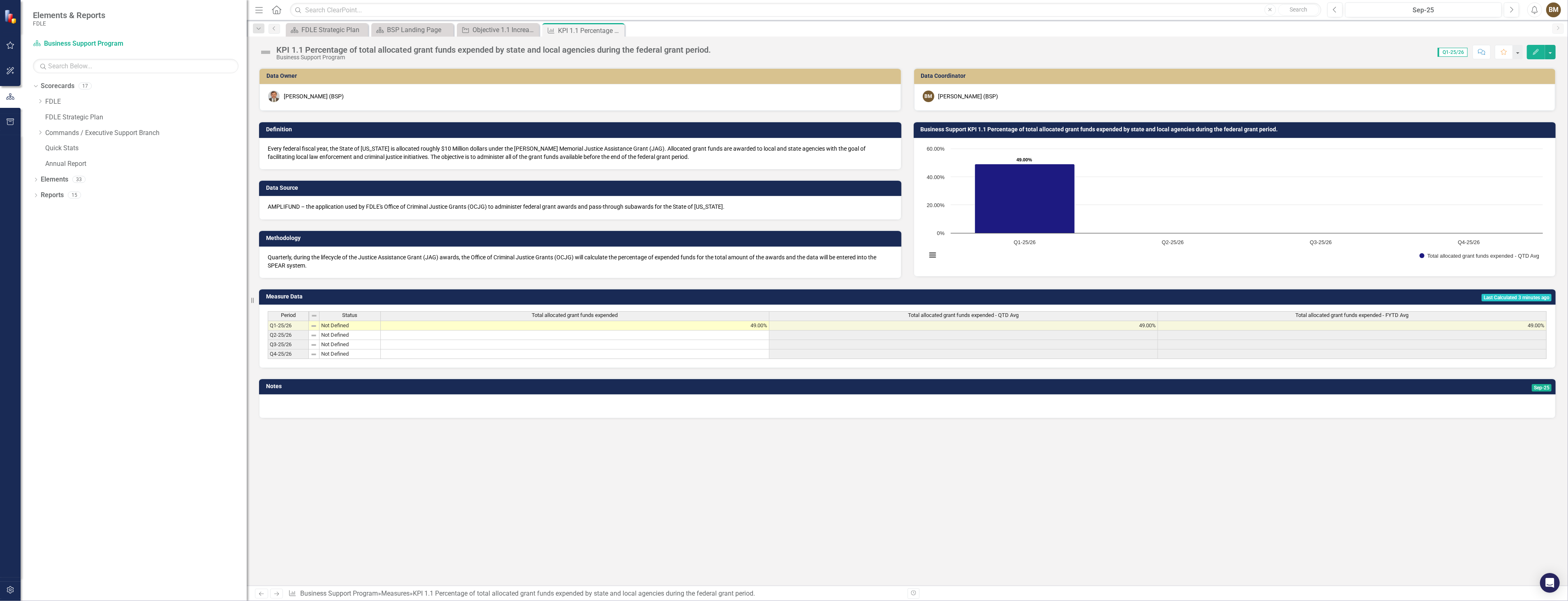
click at [100, 330] on div "Dropdown Scorecards 17 Dropdown FDLE Dropdown Implementation Plans Implementati…" at bounding box center [133, 340] width 226 height 521
click at [41, 103] on icon "Dropdown" at bounding box center [40, 101] width 6 height 5
click at [49, 117] on icon "Dropdown" at bounding box center [48, 117] width 6 height 5
click at [125, 178] on link "Implementation Plan FY25/26" at bounding box center [154, 179] width 185 height 10
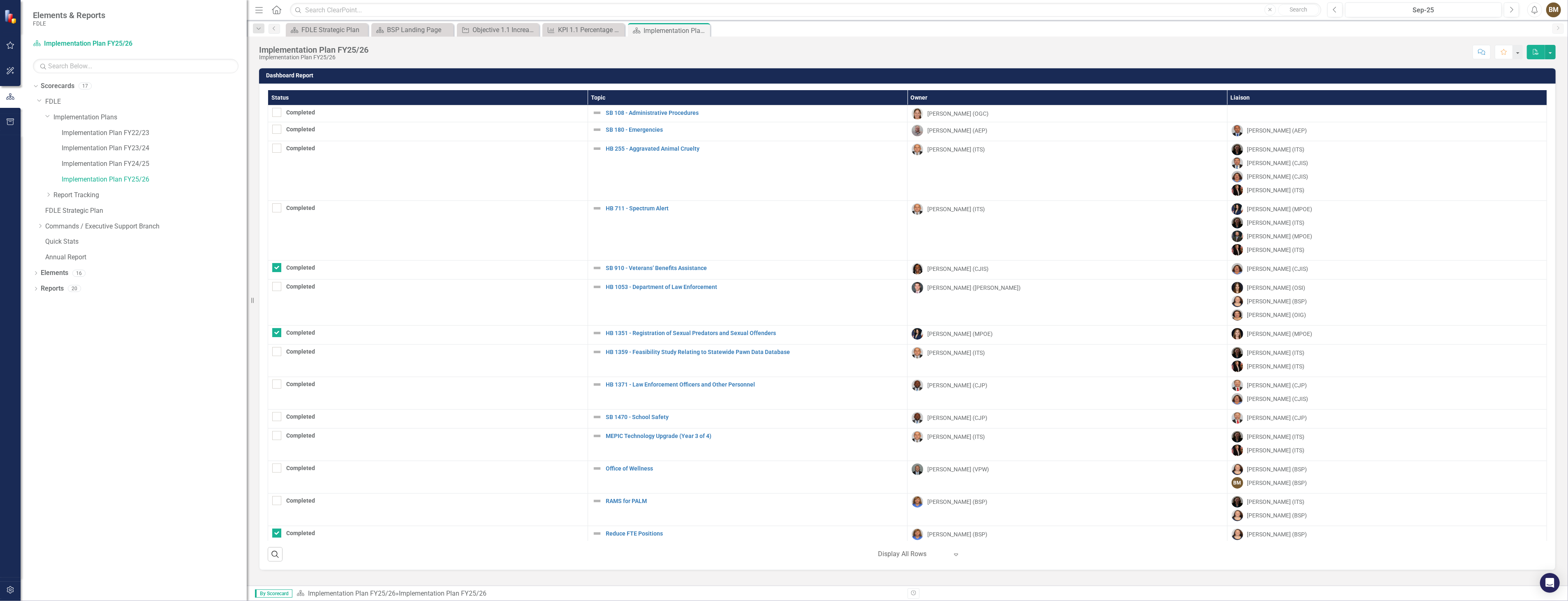
click at [48, 480] on div "Dropdown Scorecards 17 Dropdown FDLE Dropdown Implementation Plans Implementati…" at bounding box center [133, 340] width 226 height 521
click at [615, 29] on icon "Close" at bounding box center [617, 29] width 8 height 7
click at [533, 28] on icon "Close" at bounding box center [531, 29] width 8 height 7
click at [446, 30] on icon "Close" at bounding box center [446, 29] width 8 height 7
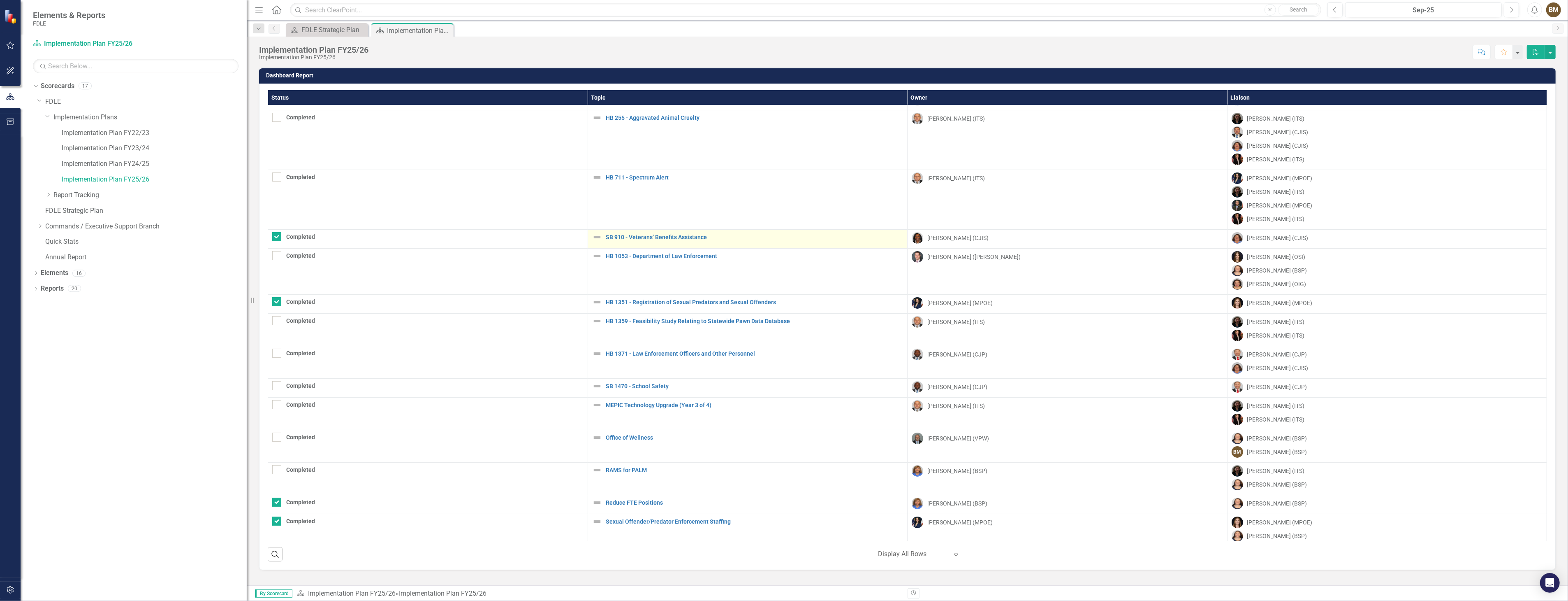
scroll to position [83, 0]
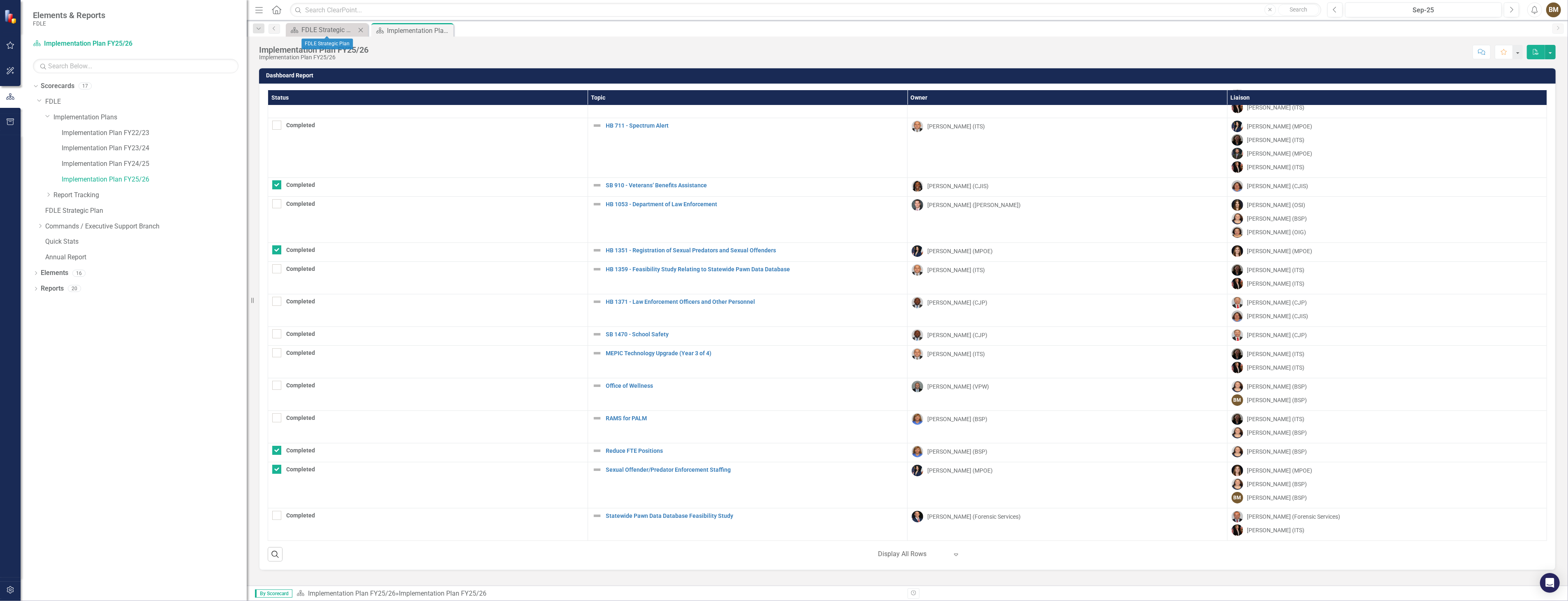
click at [361, 31] on icon "Close" at bounding box center [360, 29] width 8 height 7
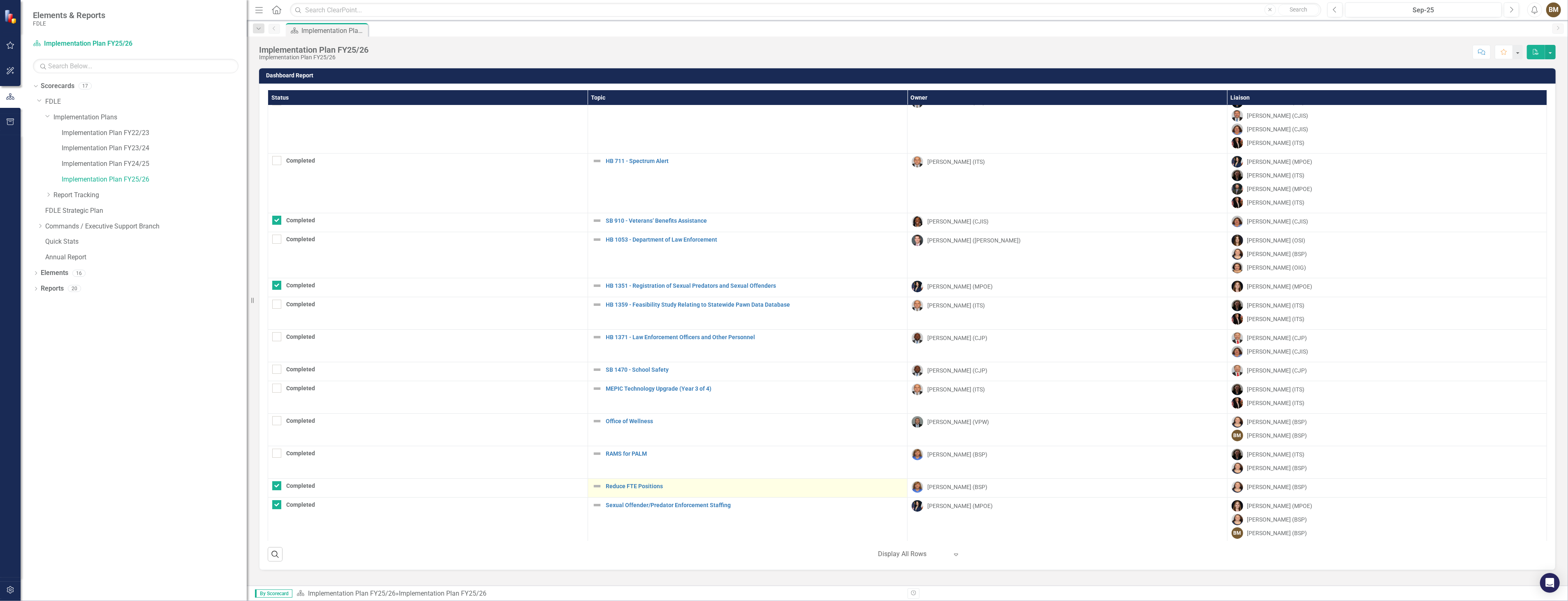
scroll to position [0, 0]
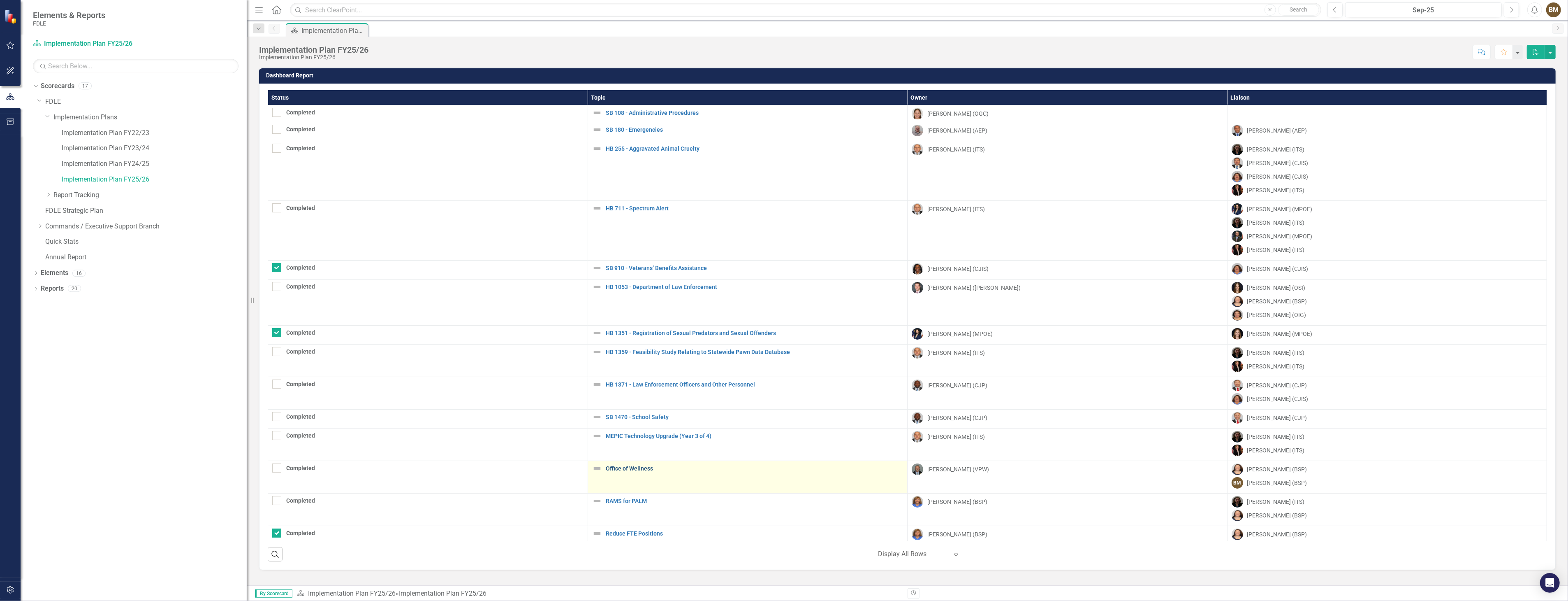
click at [606, 470] on link "Office of Wellness" at bounding box center [755, 468] width 297 height 6
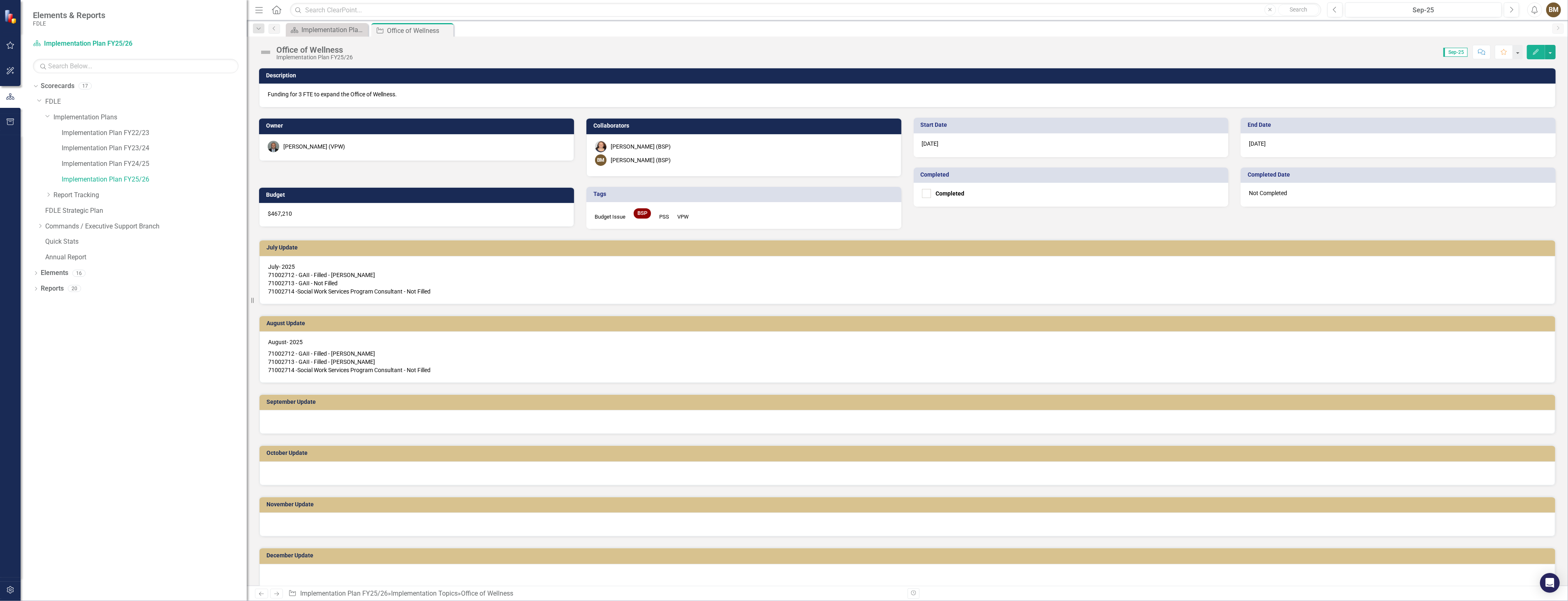
scroll to position [91, 0]
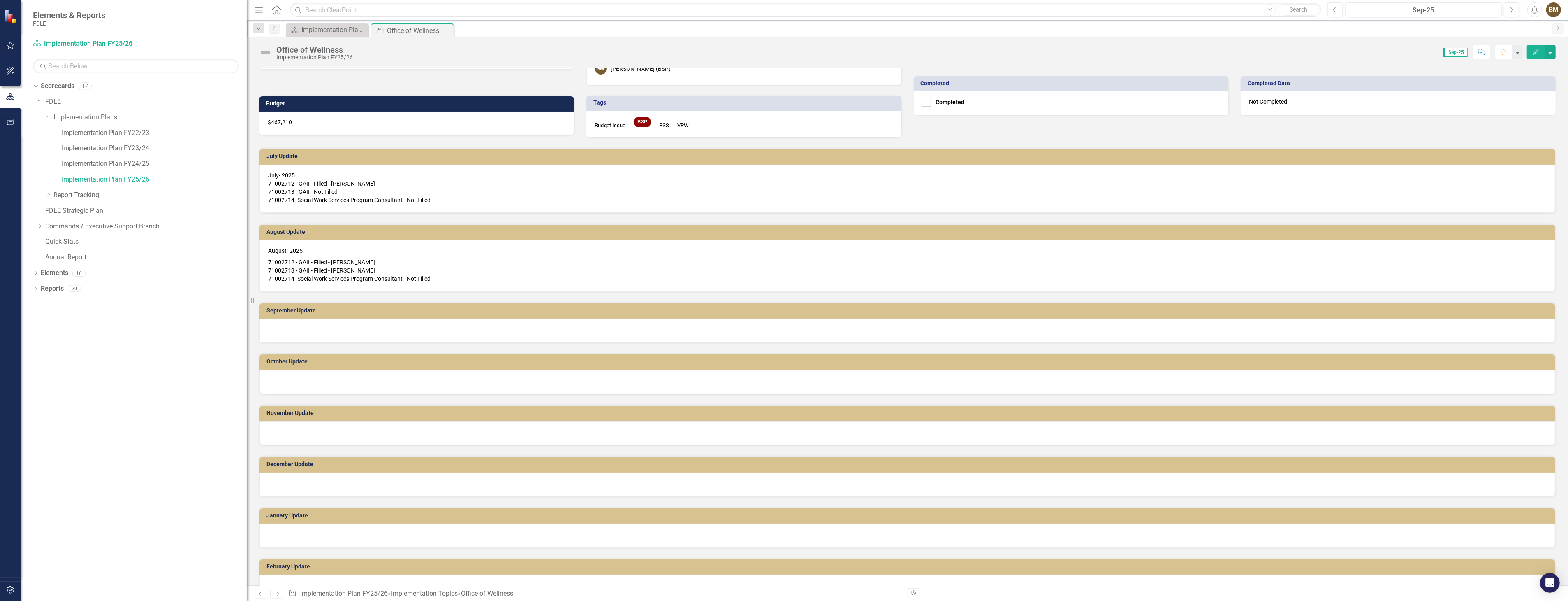
click at [303, 323] on div at bounding box center [907, 330] width 1295 height 24
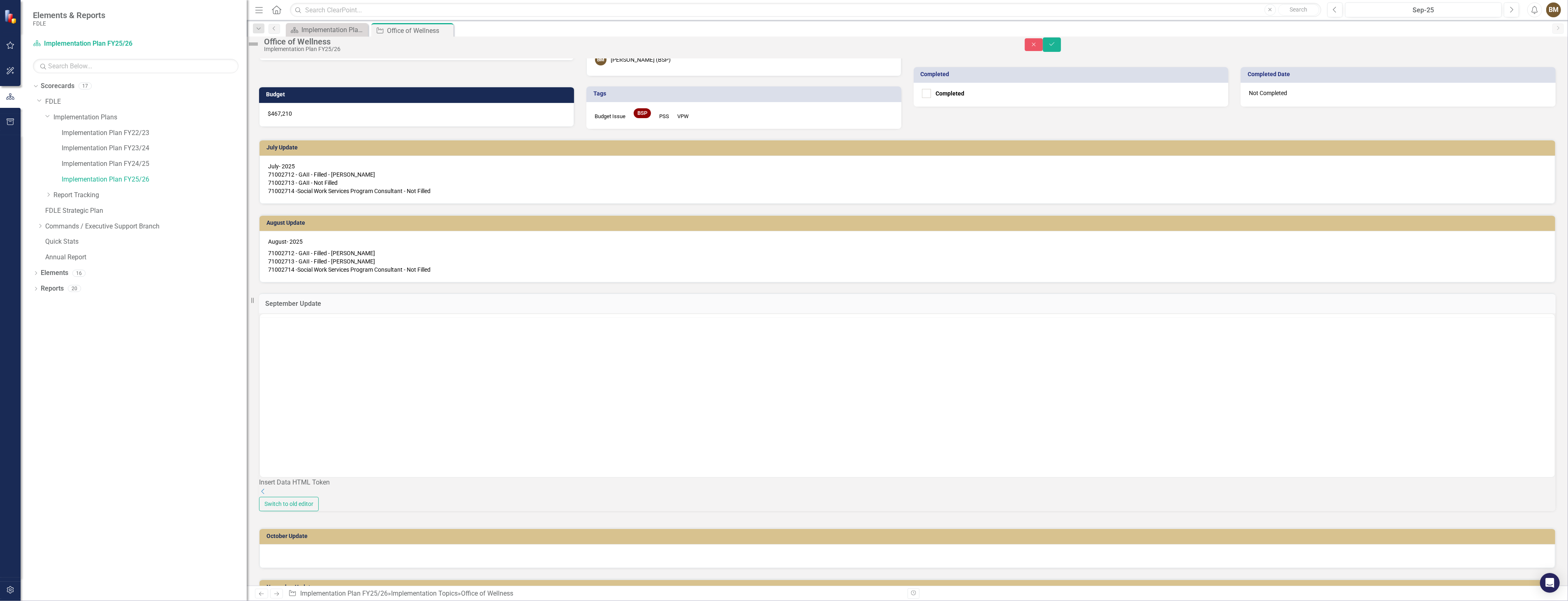
click at [275, 328] on div "Insert Data HTML Token Dropdown" at bounding box center [907, 405] width 1296 height 184
click at [274, 350] on body "Rich Text Area. Press ALT-0 for help." at bounding box center [906, 394] width 1295 height 123
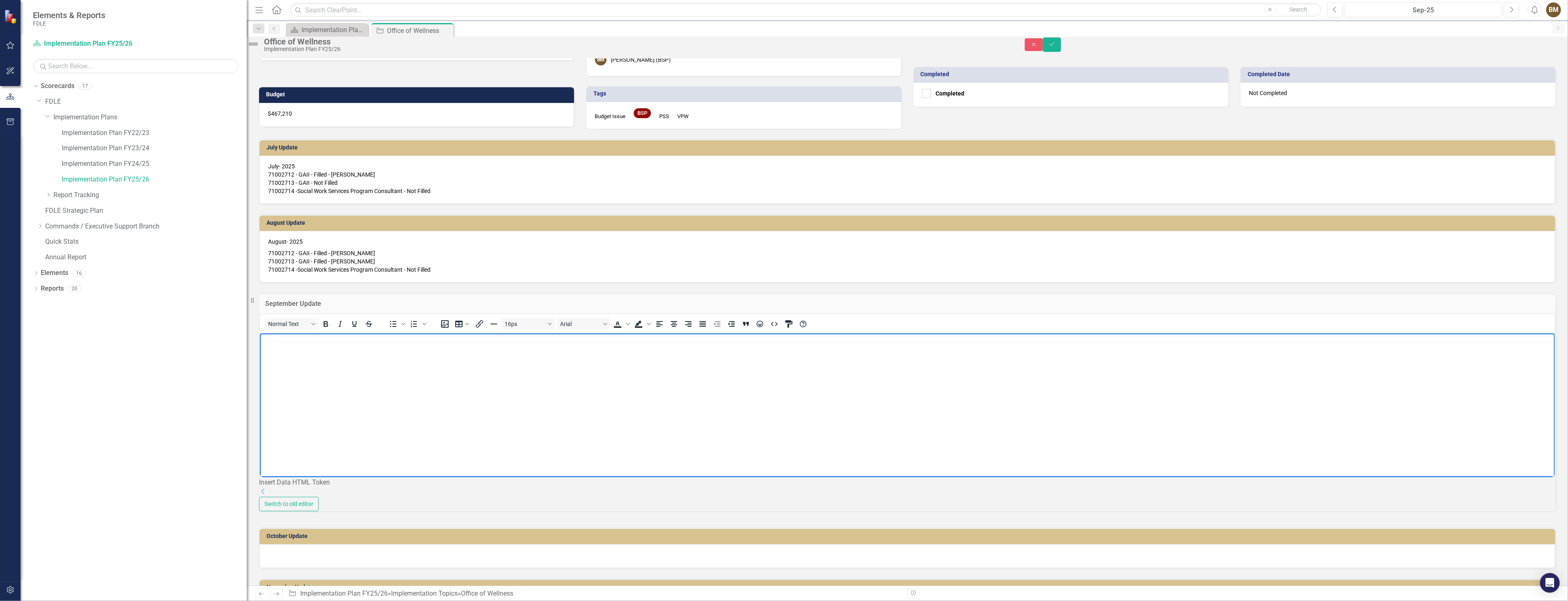
paste body "Rich Text Area. Press ALT-0 for help."
click at [296, 337] on p "September Update 71002712 - GAII - Filled - [PERSON_NAME] 71002713 - GAII - Fil…" at bounding box center [907, 355] width 1291 height 40
drag, startPoint x: 262, startPoint y: 338, endPoint x: 465, endPoint y: 371, distance: 205.7
click at [465, 371] on p "September - Update 71002712 - GAII - Filled - [PERSON_NAME] 71002713 - GAII - F…" at bounding box center [907, 355] width 1291 height 40
click at [622, 329] on icon "Text color Black" at bounding box center [617, 323] width 10 height 10
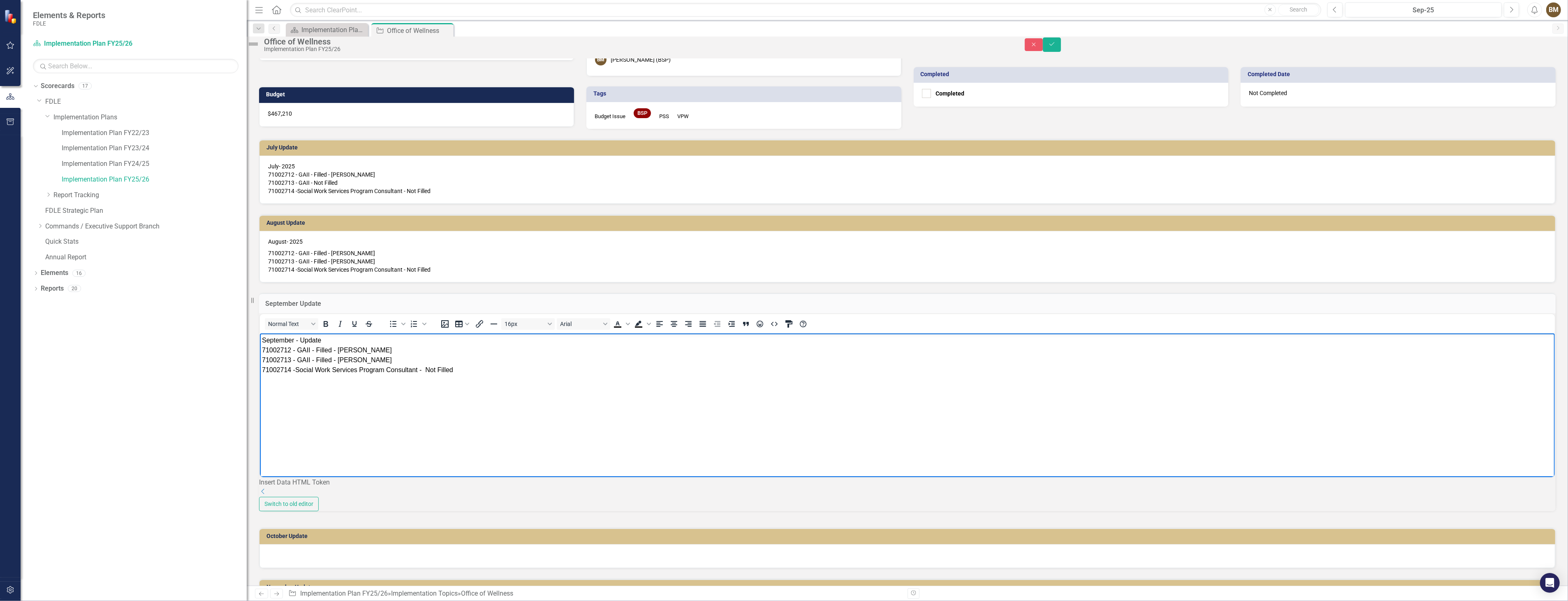
click at [548, 403] on body "September - Update 71002712 - GAII - Filled - [PERSON_NAME] 71002713 - GAII - F…" at bounding box center [906, 394] width 1295 height 123
click at [460, 391] on body "September - Update 71002712 - GAII - Filled - [PERSON_NAME] 71002713 - GAII - F…" at bounding box center [906, 394] width 1295 height 123
click at [321, 341] on span "September - Update" at bounding box center [291, 339] width 59 height 7
click at [424, 424] on body "September - 2025 71002712 - GAII - Filled - [PERSON_NAME] 71002713 - GAII - Fil…" at bounding box center [906, 394] width 1295 height 123
click at [1055, 47] on icon "Save" at bounding box center [1051, 44] width 7 height 6
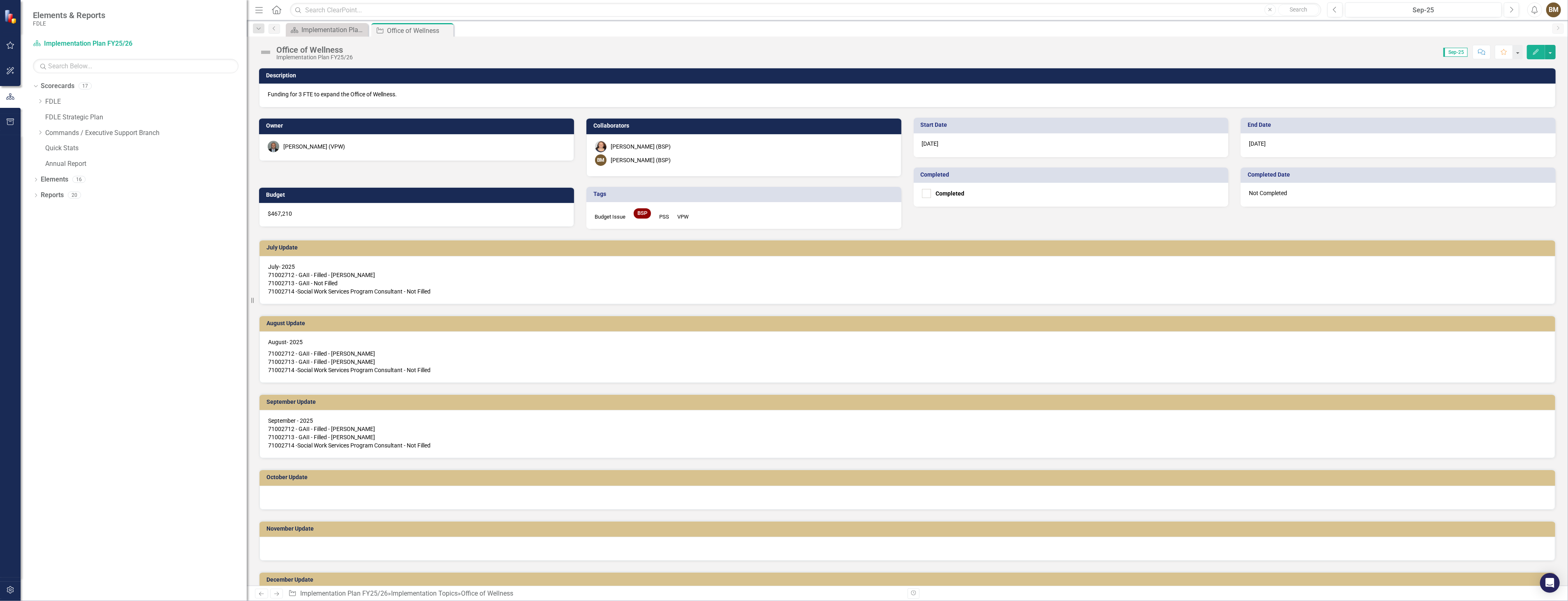
click at [63, 249] on div "Dropdown Scorecards 17 Dropdown FDLE Dropdown Implementation Plans Implementati…" at bounding box center [133, 340] width 226 height 521
